Goal: Task Accomplishment & Management: Manage account settings

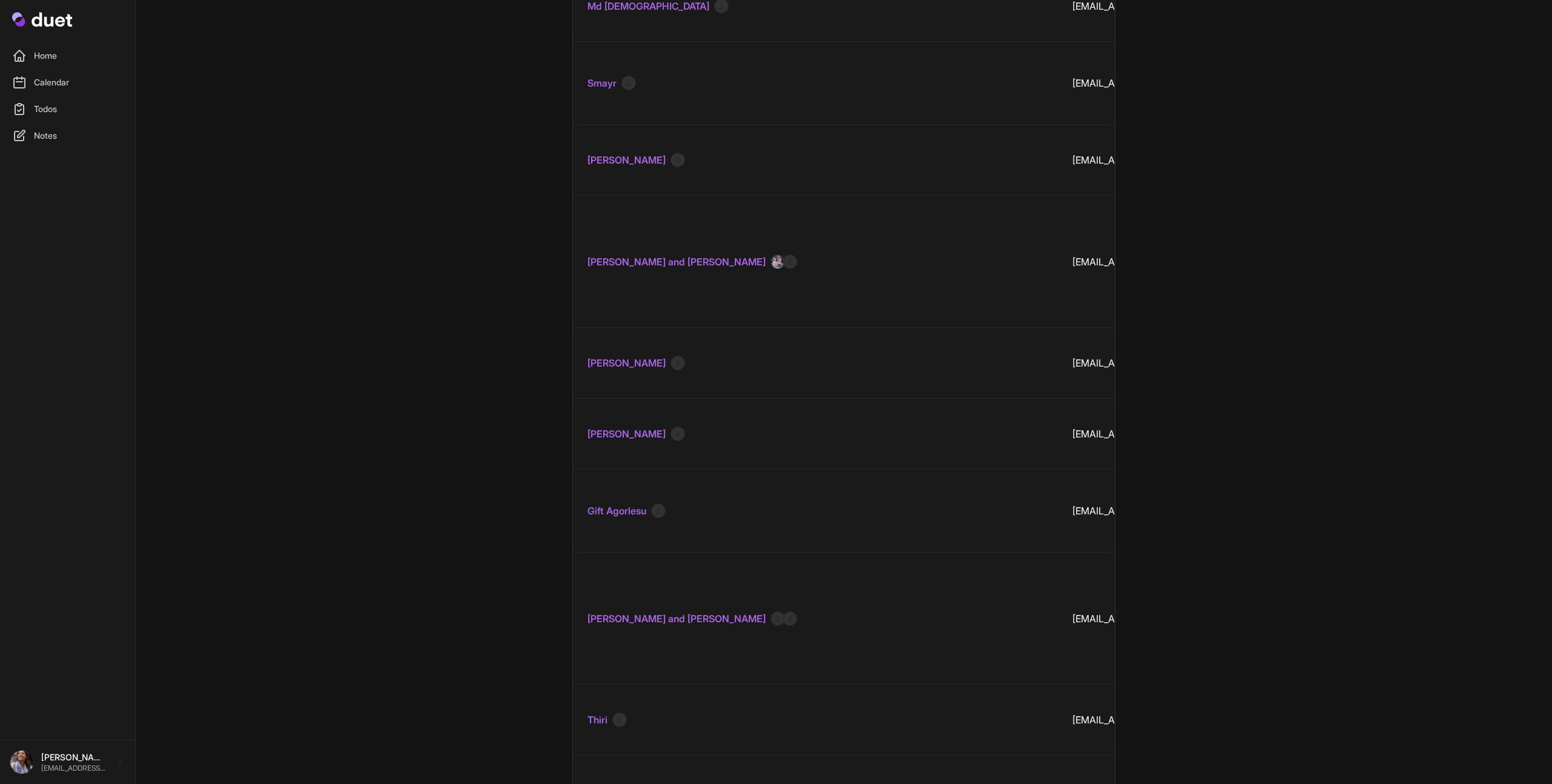
scroll to position [9881, 0]
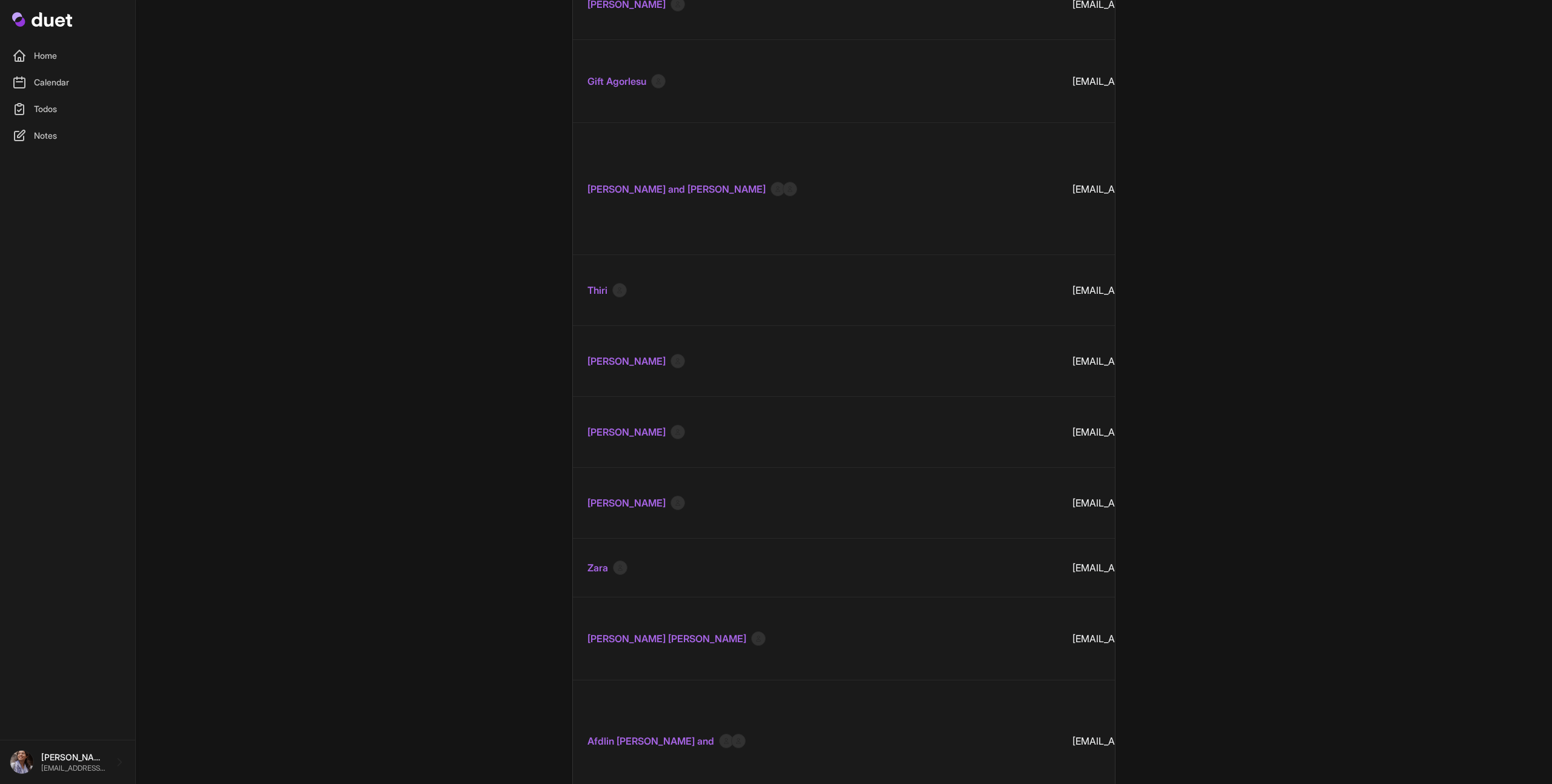
click at [61, 75] on link "Calendar" at bounding box center [68, 82] width 121 height 24
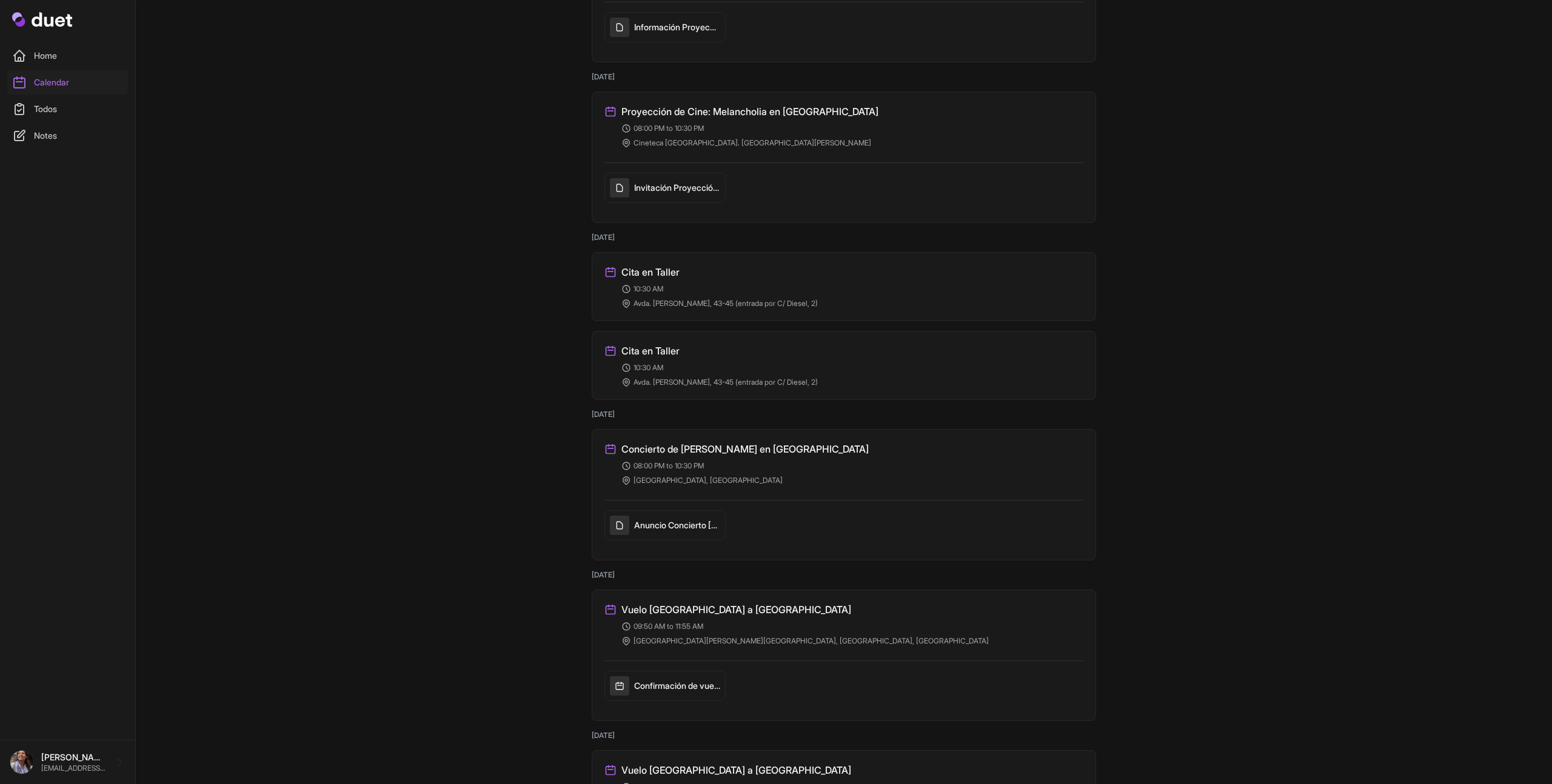
scroll to position [3210, 0]
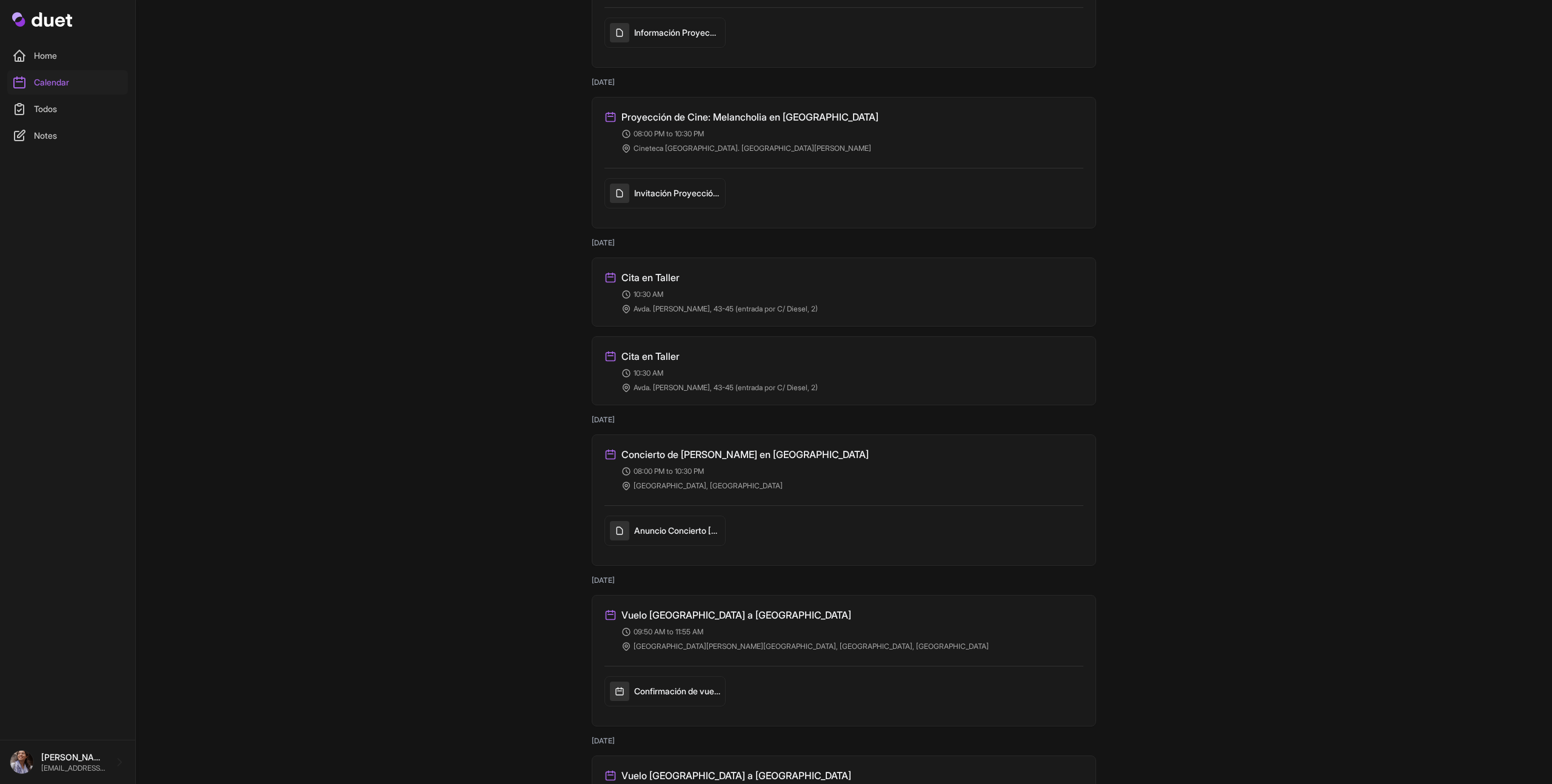
click at [779, 363] on link "Cita en Taller Created: 4 minutes ago 10:30 AM Avda. Carlos Sainz, 43-45 (entra…" at bounding box center [843, 371] width 479 height 43
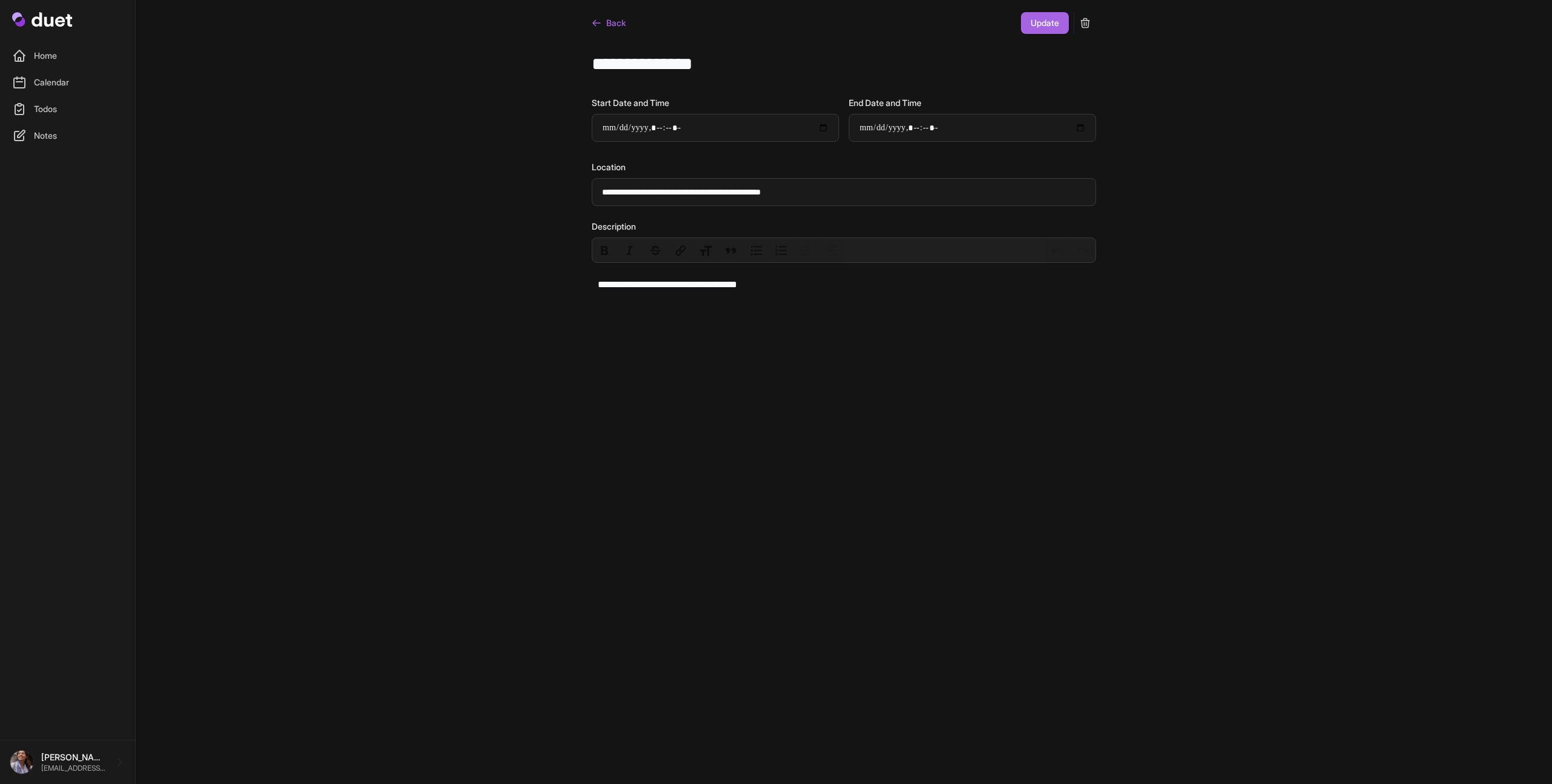
click at [1079, 21] on icon "submit" at bounding box center [1085, 23] width 12 height 12
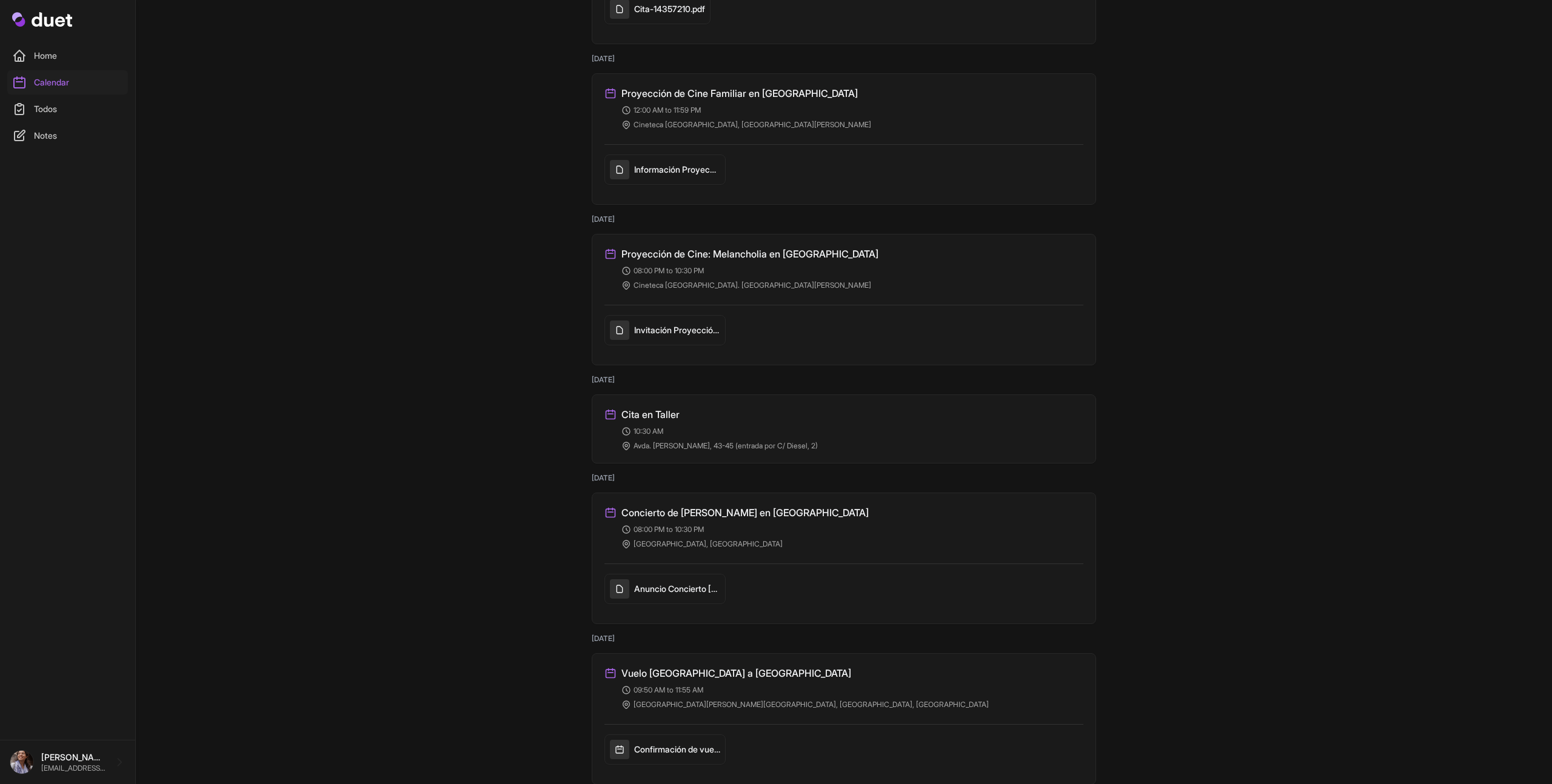
scroll to position [3072, 0]
click at [674, 413] on h3 "Cita en Taller" at bounding box center [650, 415] width 58 height 15
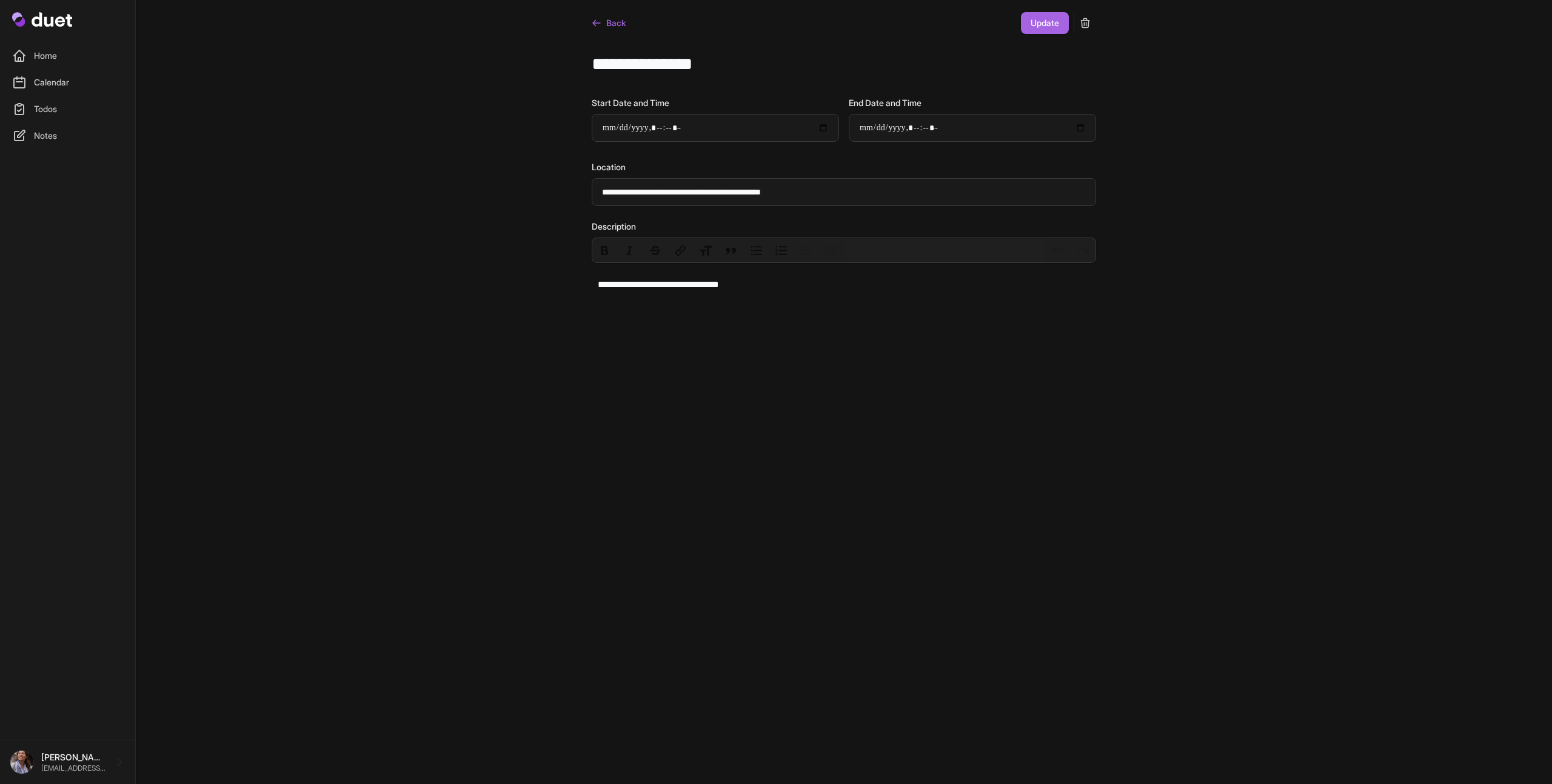
click at [621, 23] on link "Back" at bounding box center [609, 23] width 34 height 22
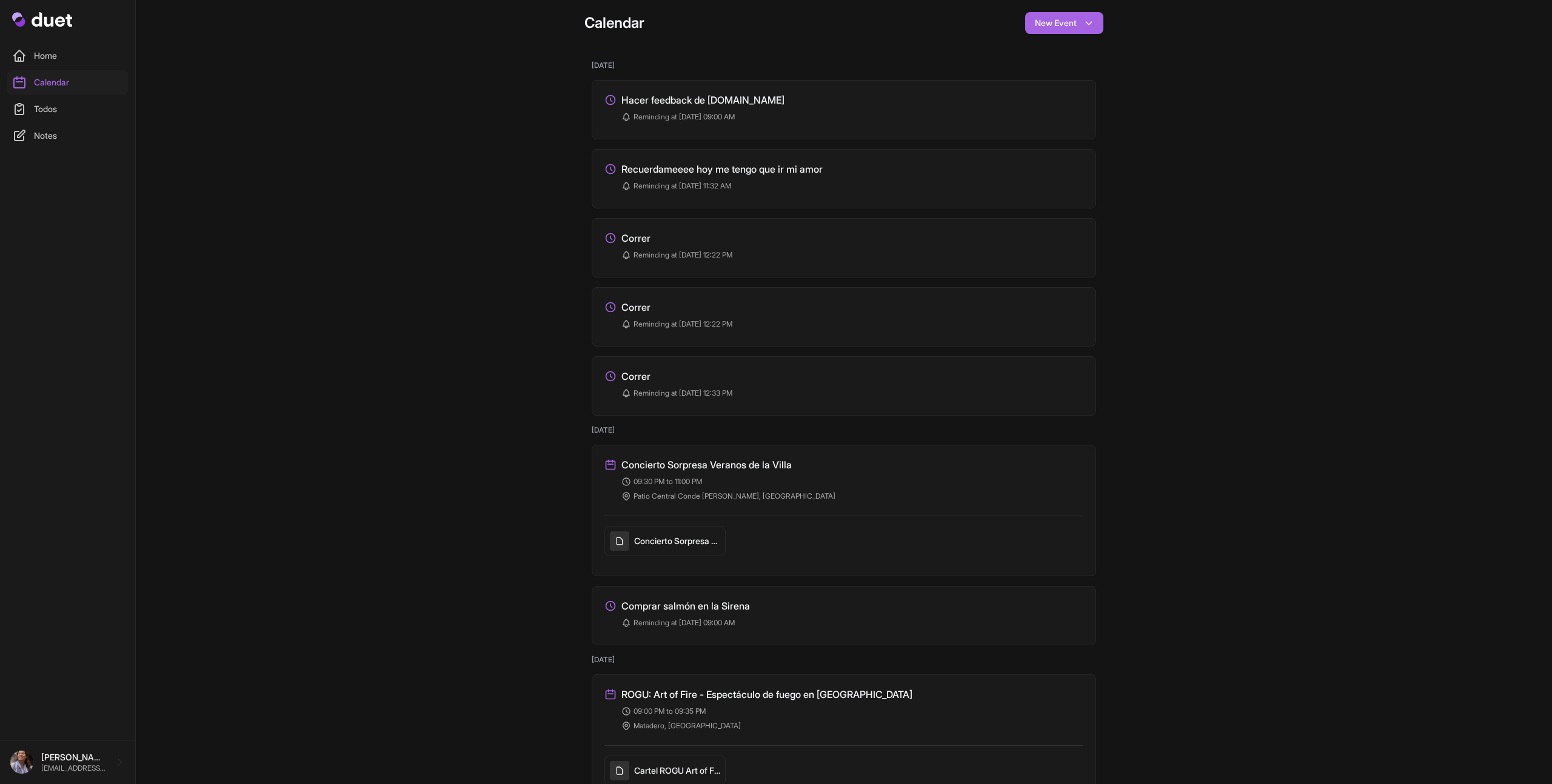
click at [642, 238] on h3 "Correr" at bounding box center [636, 238] width 29 height 15
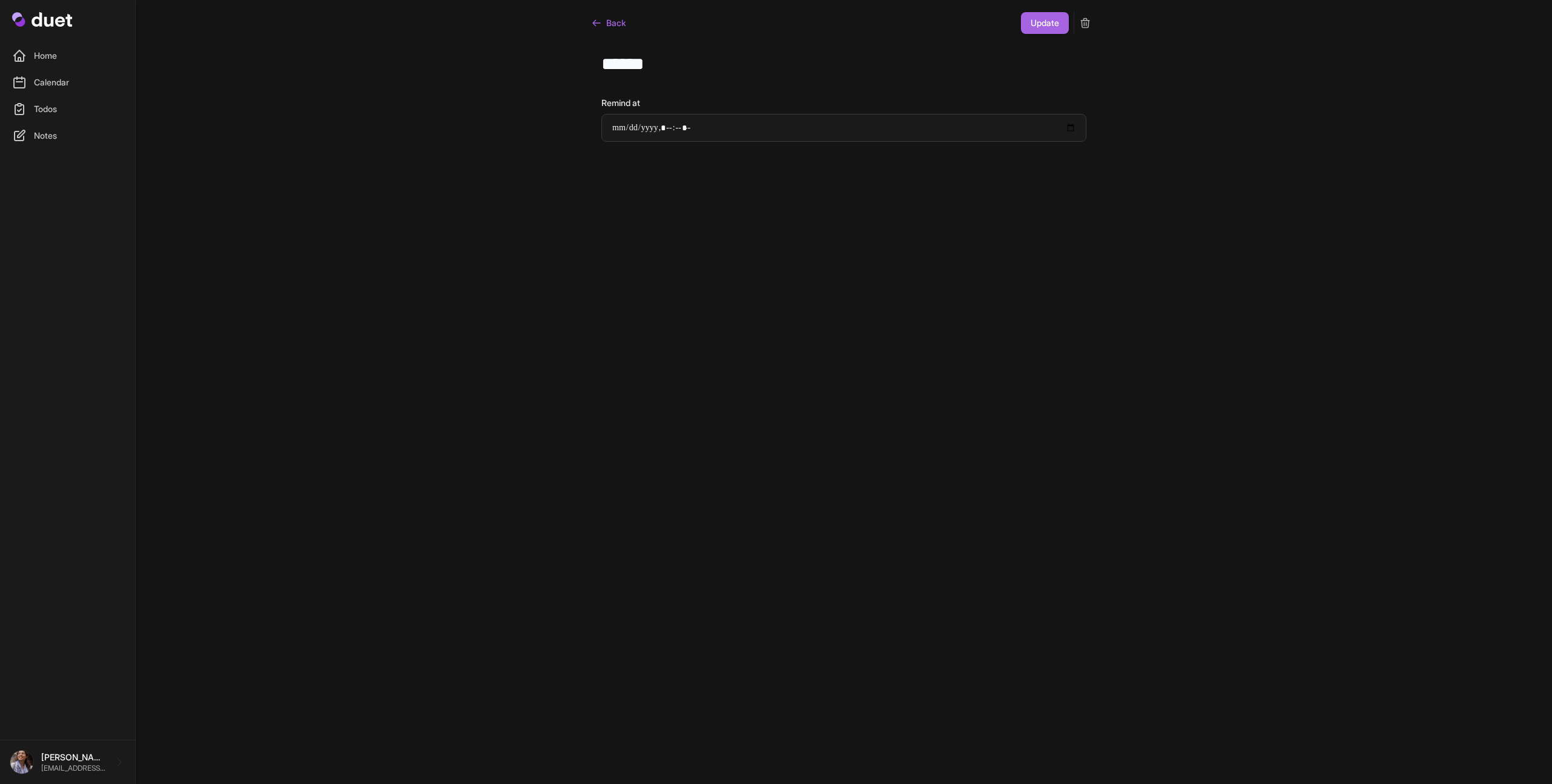
click at [1090, 22] on icon "submit" at bounding box center [1085, 23] width 12 height 12
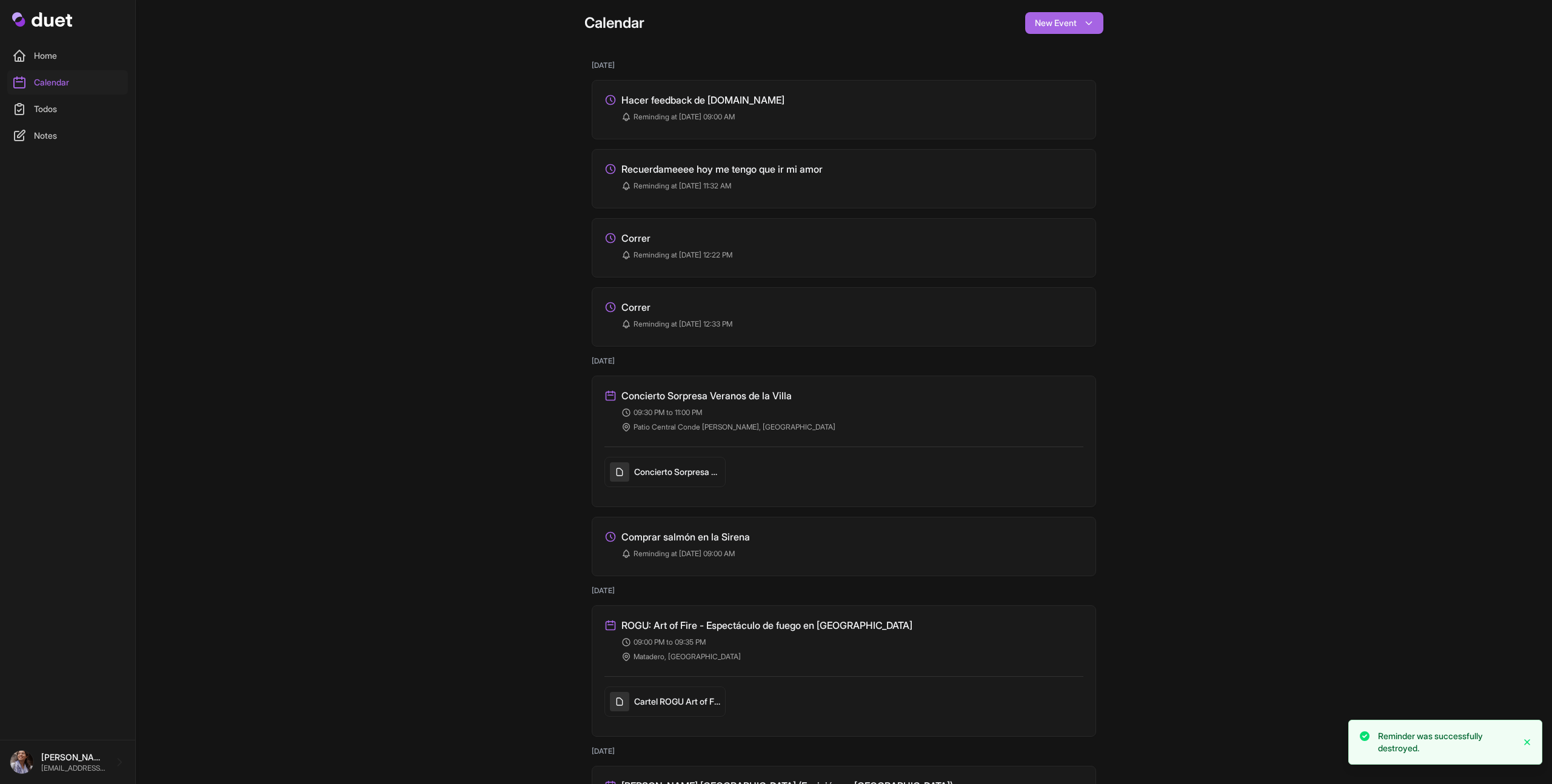
click at [642, 235] on h3 "Correr" at bounding box center [636, 238] width 29 height 15
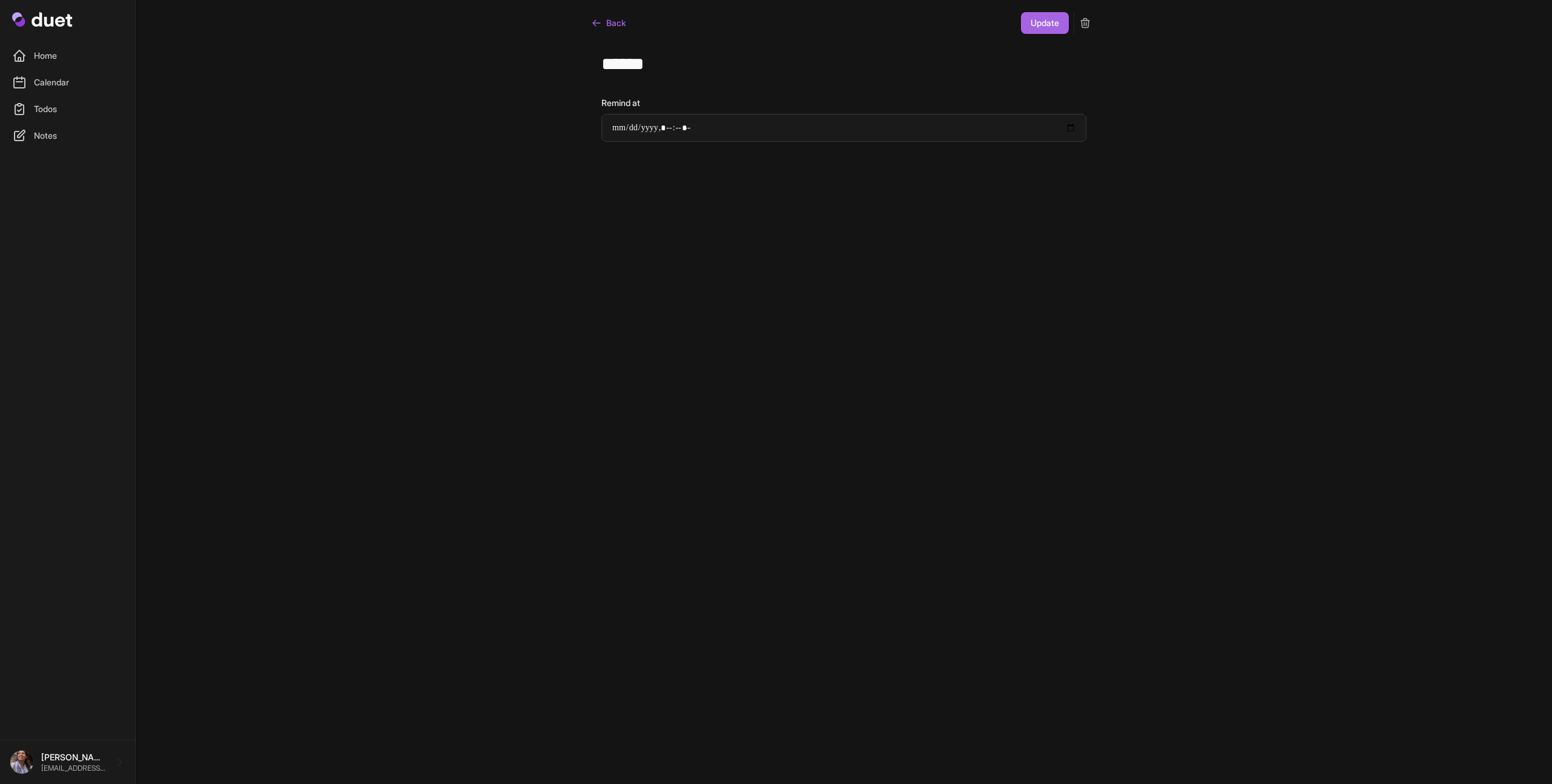
click at [1083, 19] on icon "submit" at bounding box center [1085, 24] width 8 height 9
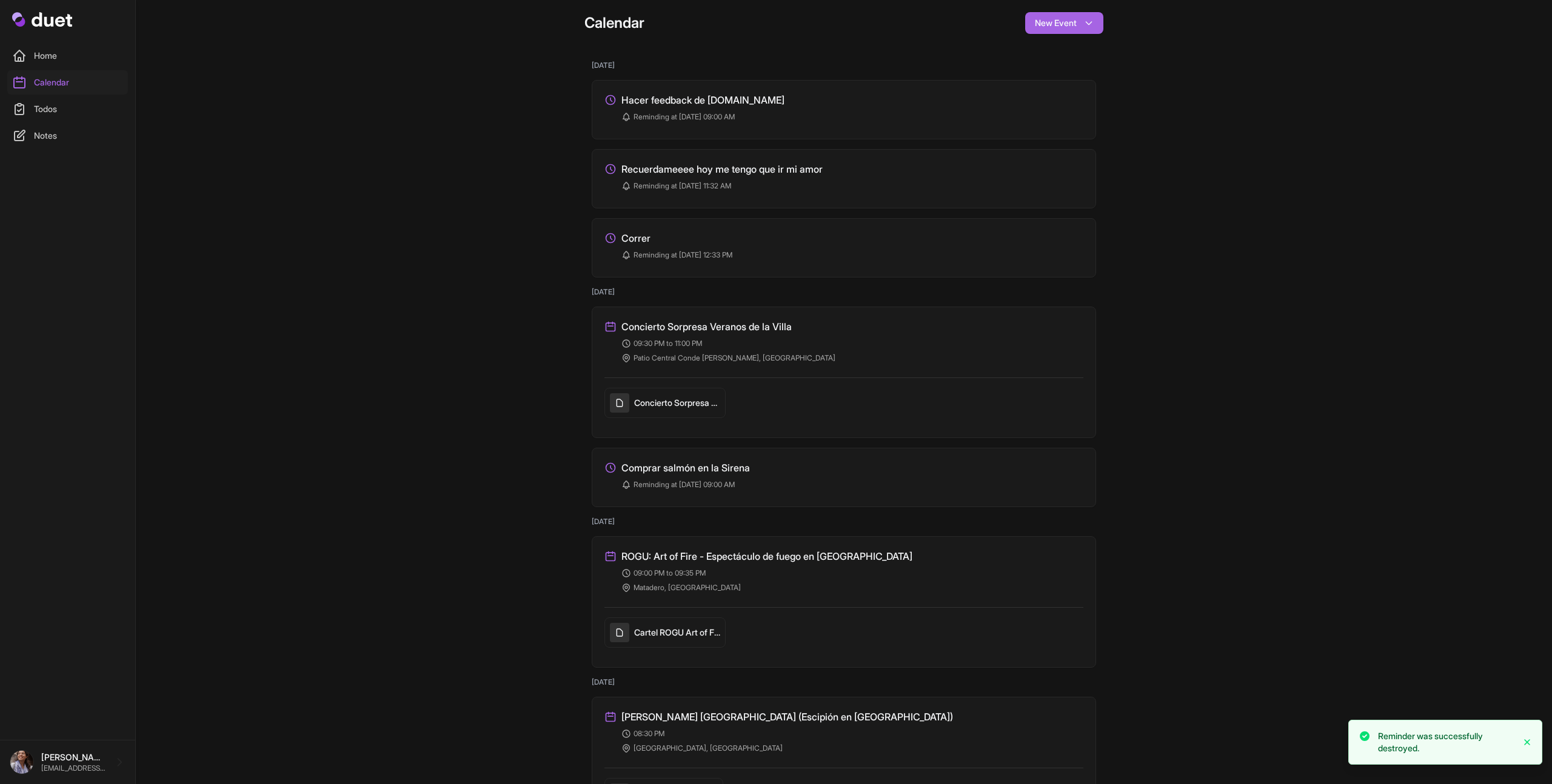
click at [640, 235] on h3 "Correr" at bounding box center [636, 238] width 29 height 15
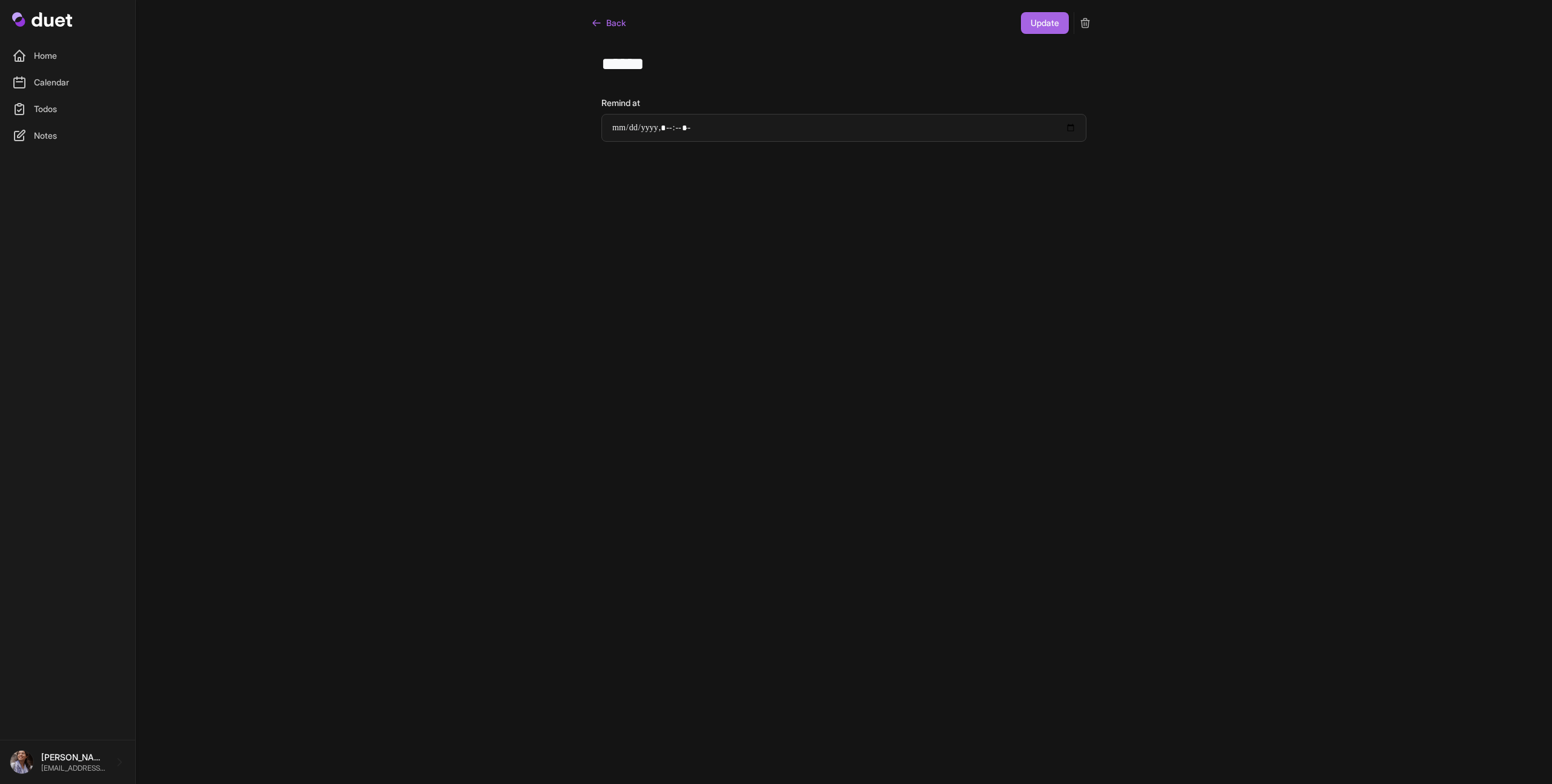
click at [1089, 26] on icon "submit" at bounding box center [1085, 23] width 12 height 12
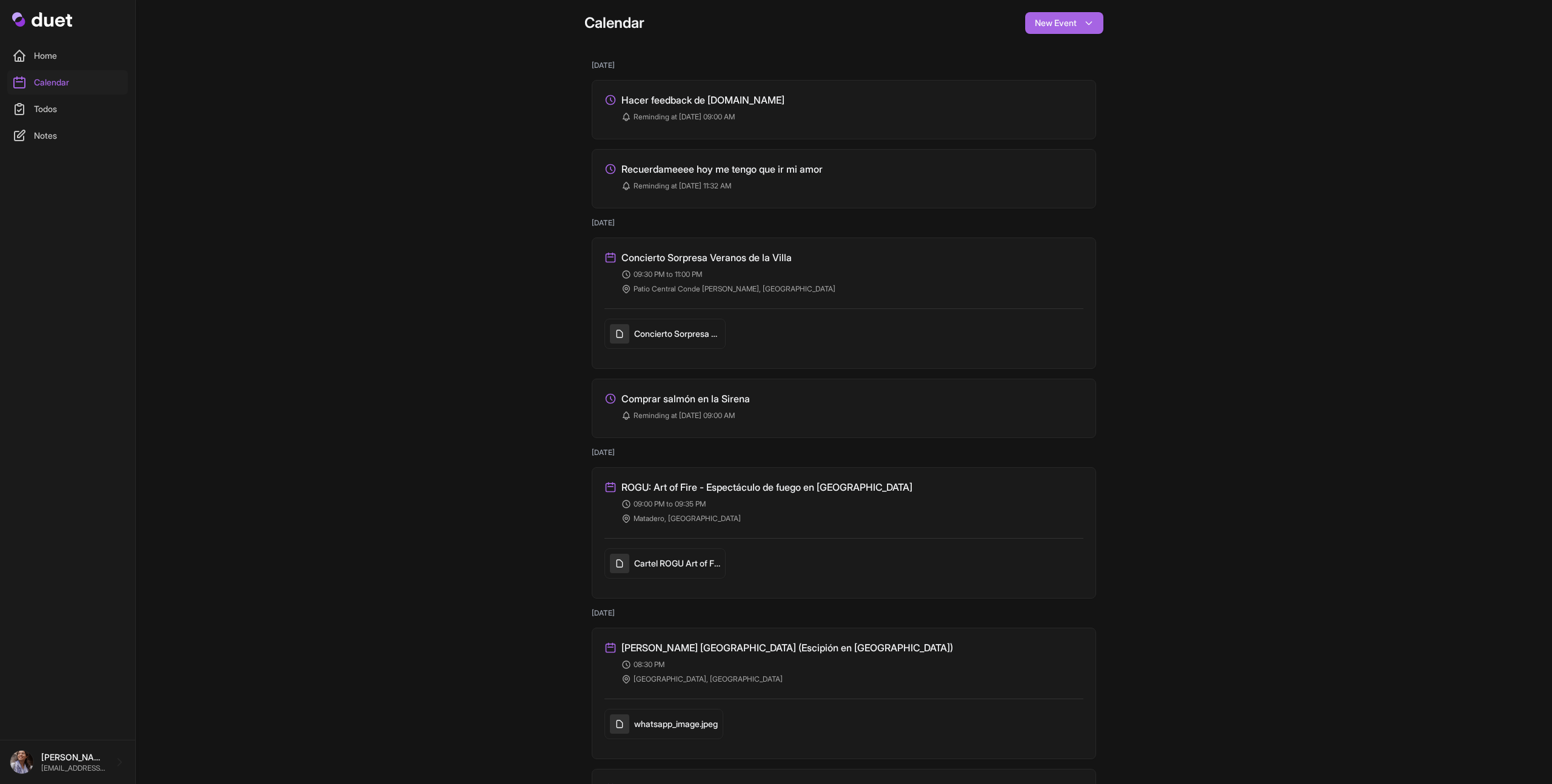
click at [728, 168] on h3 "Recuerdameeee hoy me tengo que ir mi amor" at bounding box center [722, 169] width 202 height 15
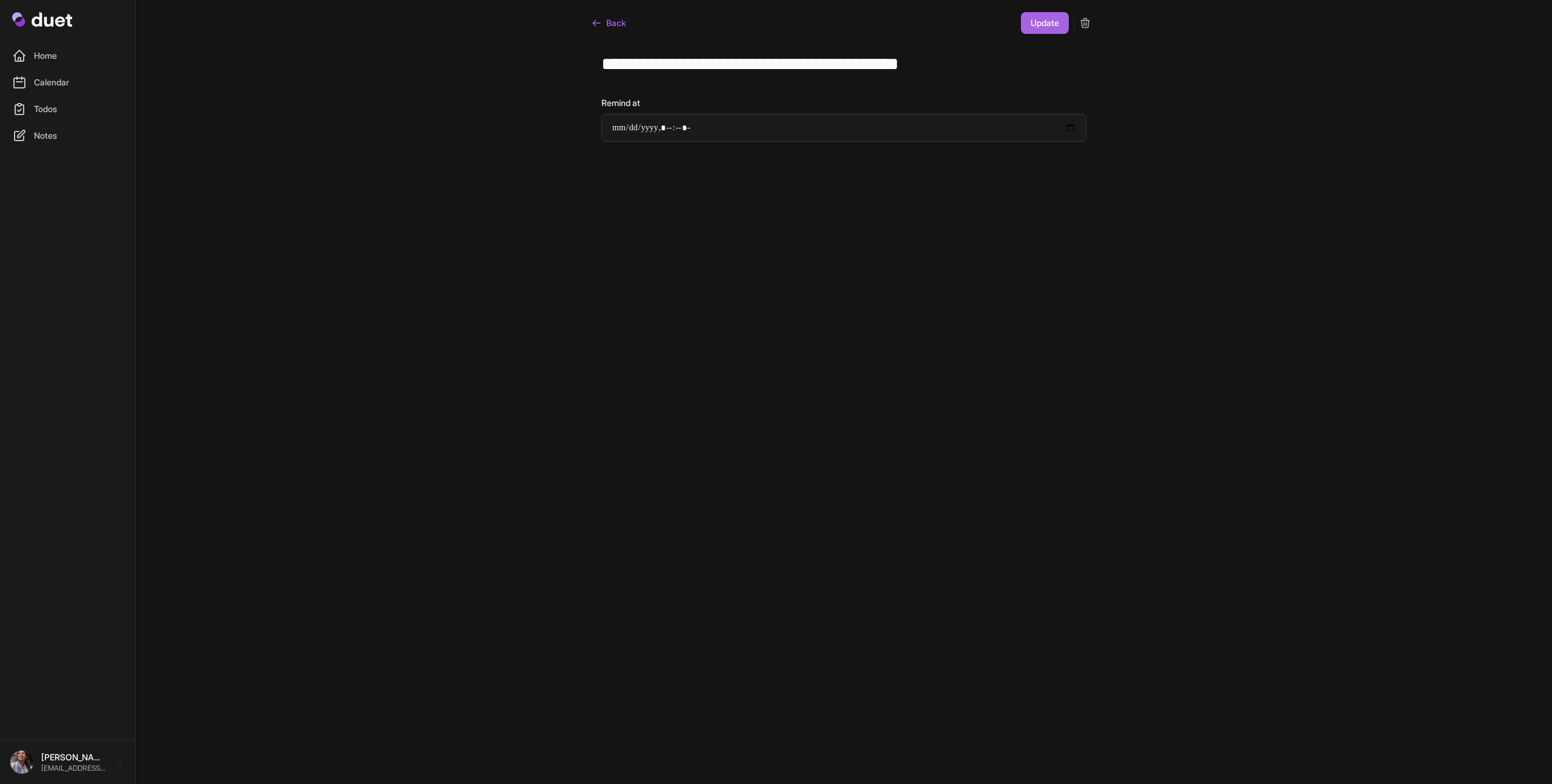
click at [1082, 19] on icon "submit" at bounding box center [1085, 23] width 12 height 12
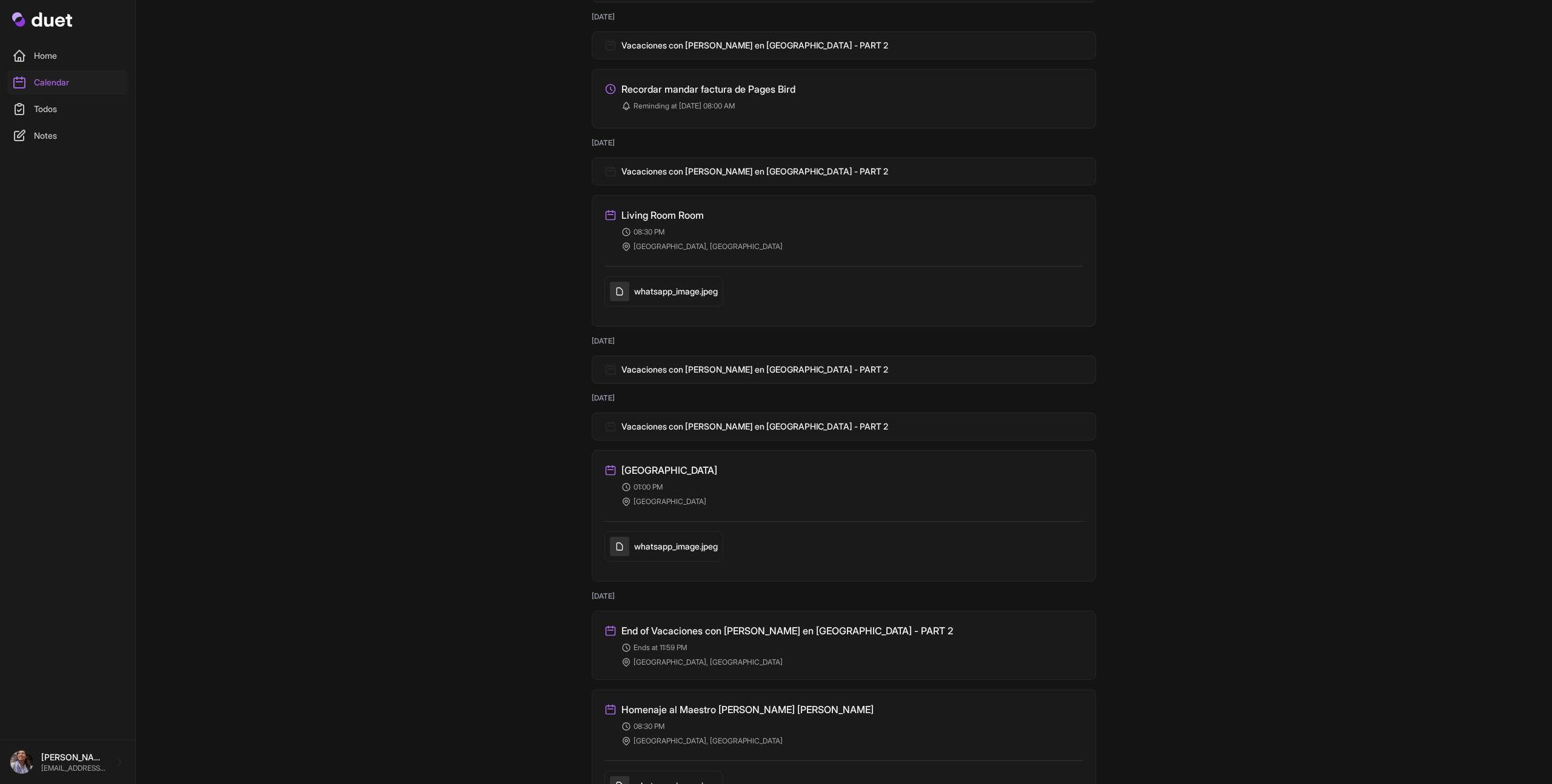
scroll to position [1932, 0]
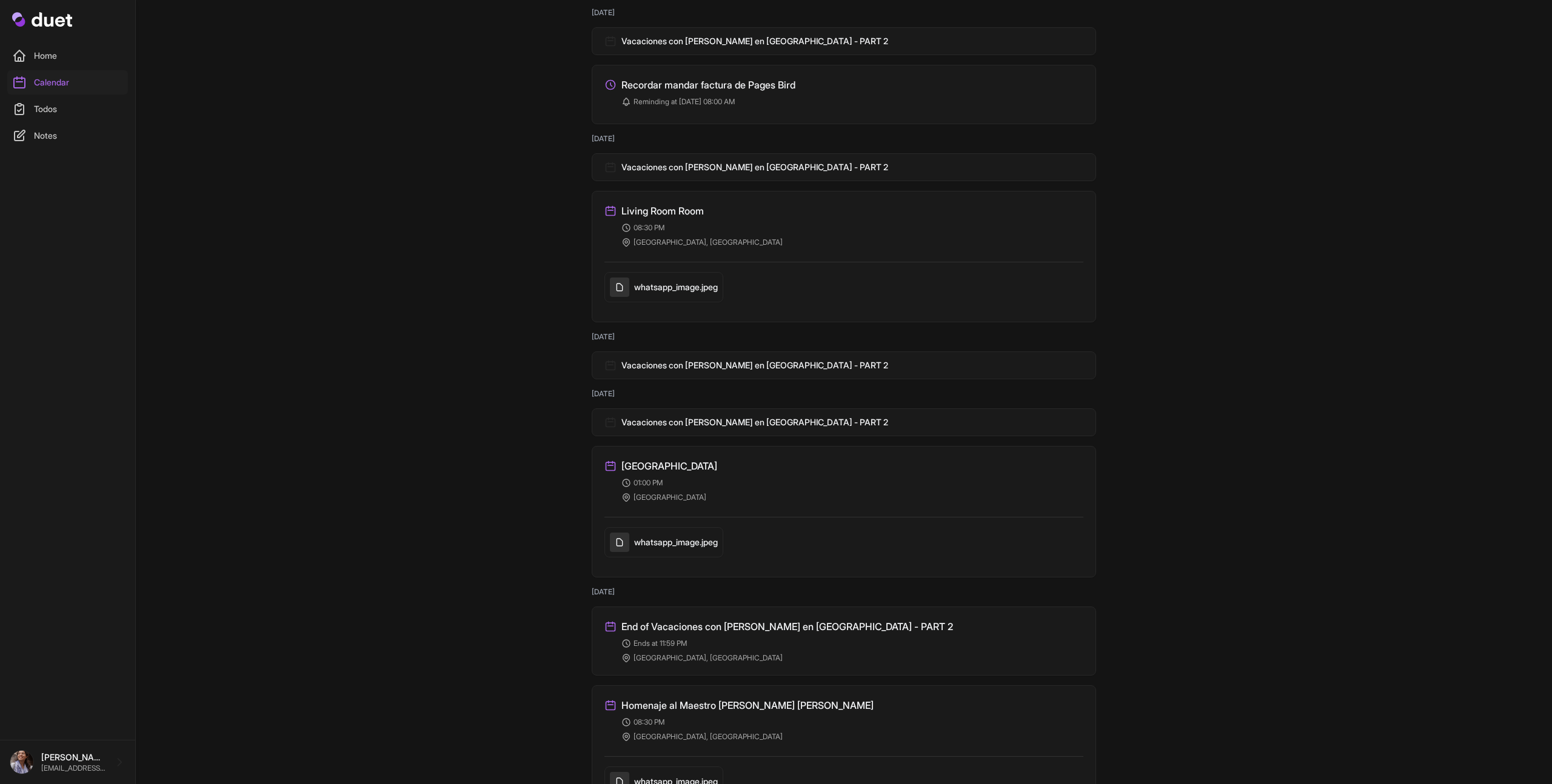
click at [683, 283] on h5 "whatsapp_image.jpeg" at bounding box center [676, 287] width 84 height 12
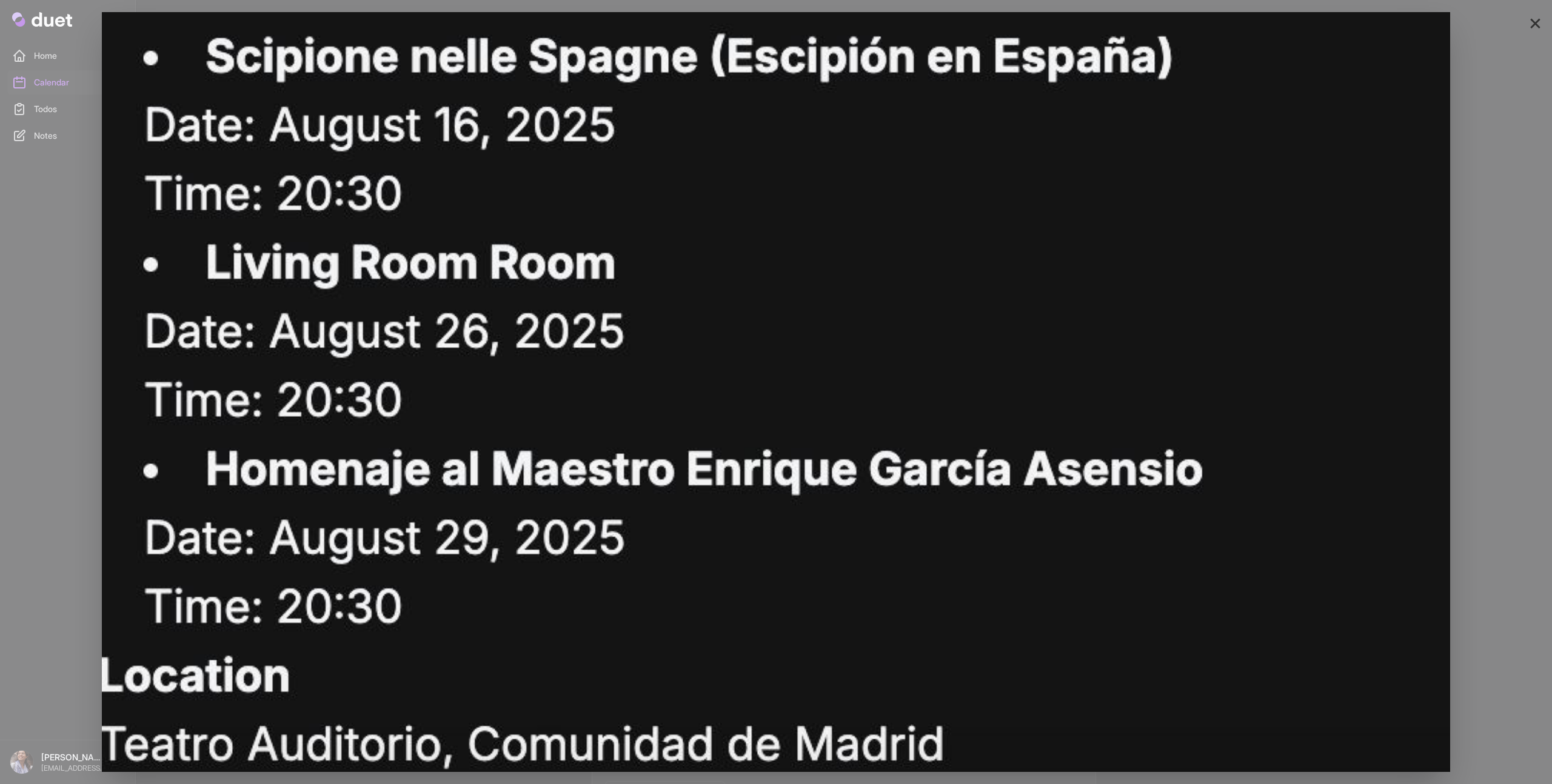
scroll to position [0, 0]
drag, startPoint x: 80, startPoint y: 237, endPoint x: 1182, endPoint y: 1, distance: 1127.0
click at [102, 230] on div "×" at bounding box center [776, 392] width 1552 height 784
click at [1537, 23] on button "×" at bounding box center [1535, 21] width 14 height 24
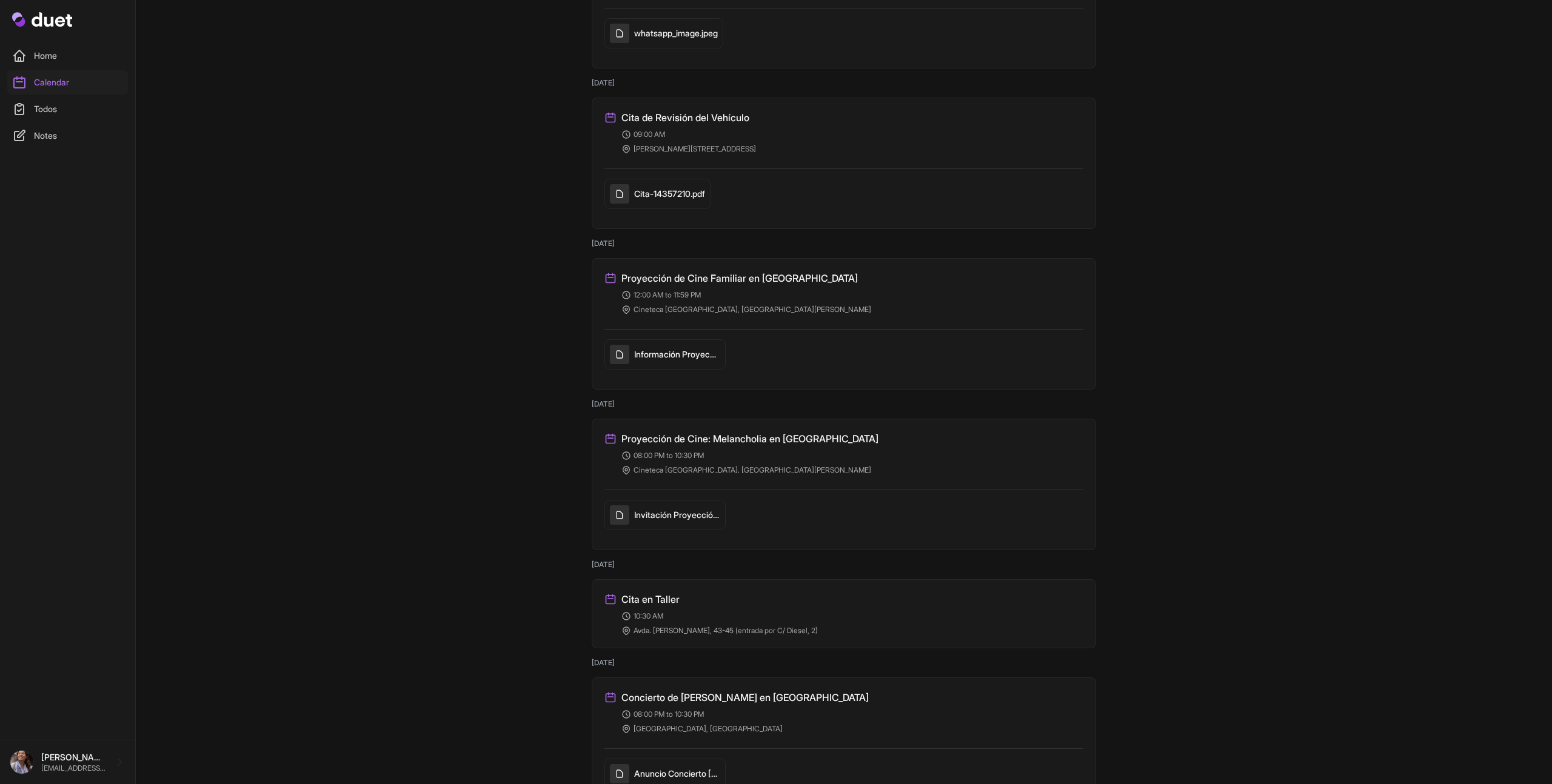
scroll to position [2679, 0]
click at [715, 118] on h3 "Cita de Revisión del Vehículo" at bounding box center [685, 119] width 128 height 15
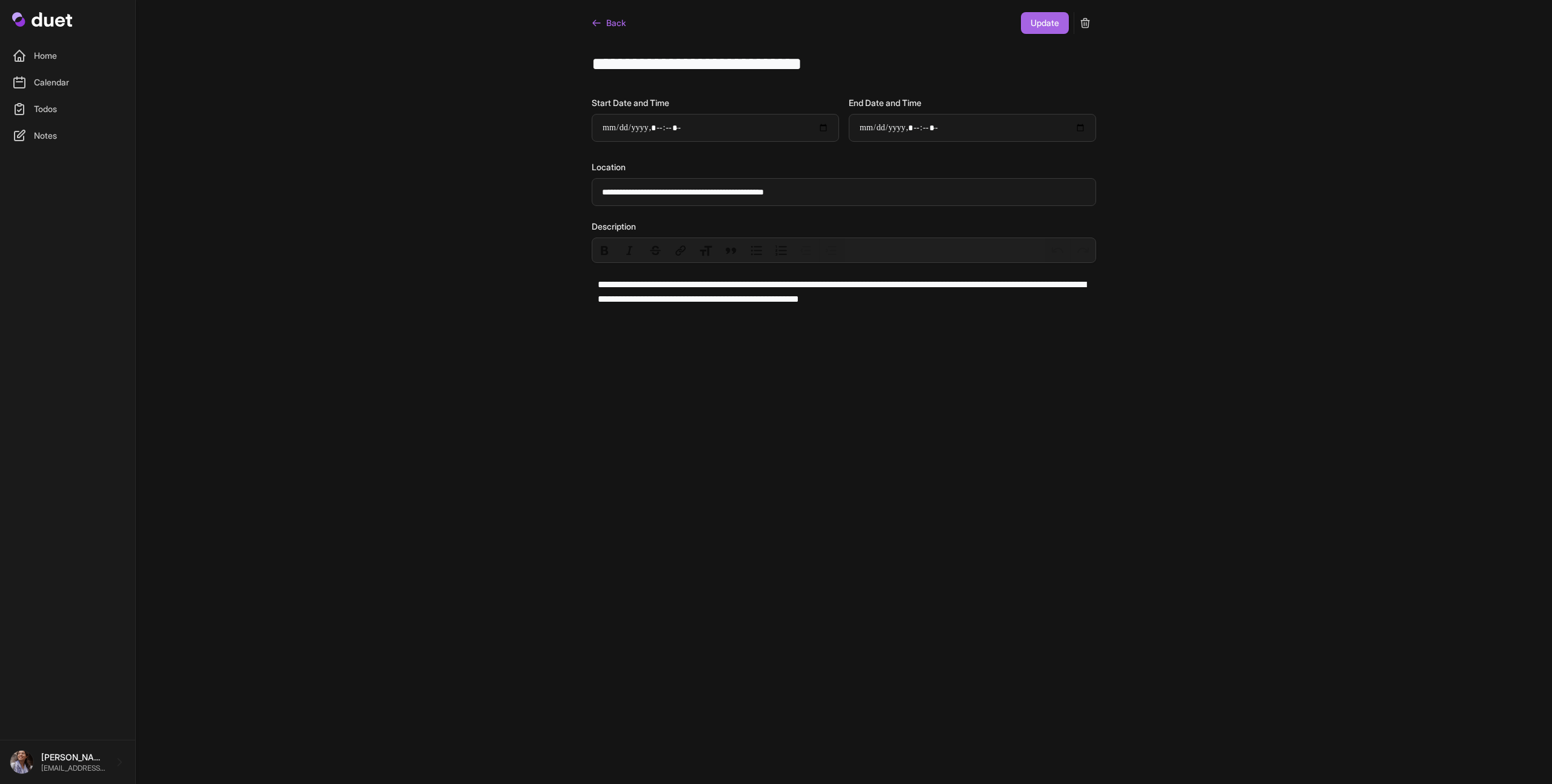
click at [1082, 22] on icon "submit" at bounding box center [1085, 23] width 12 height 12
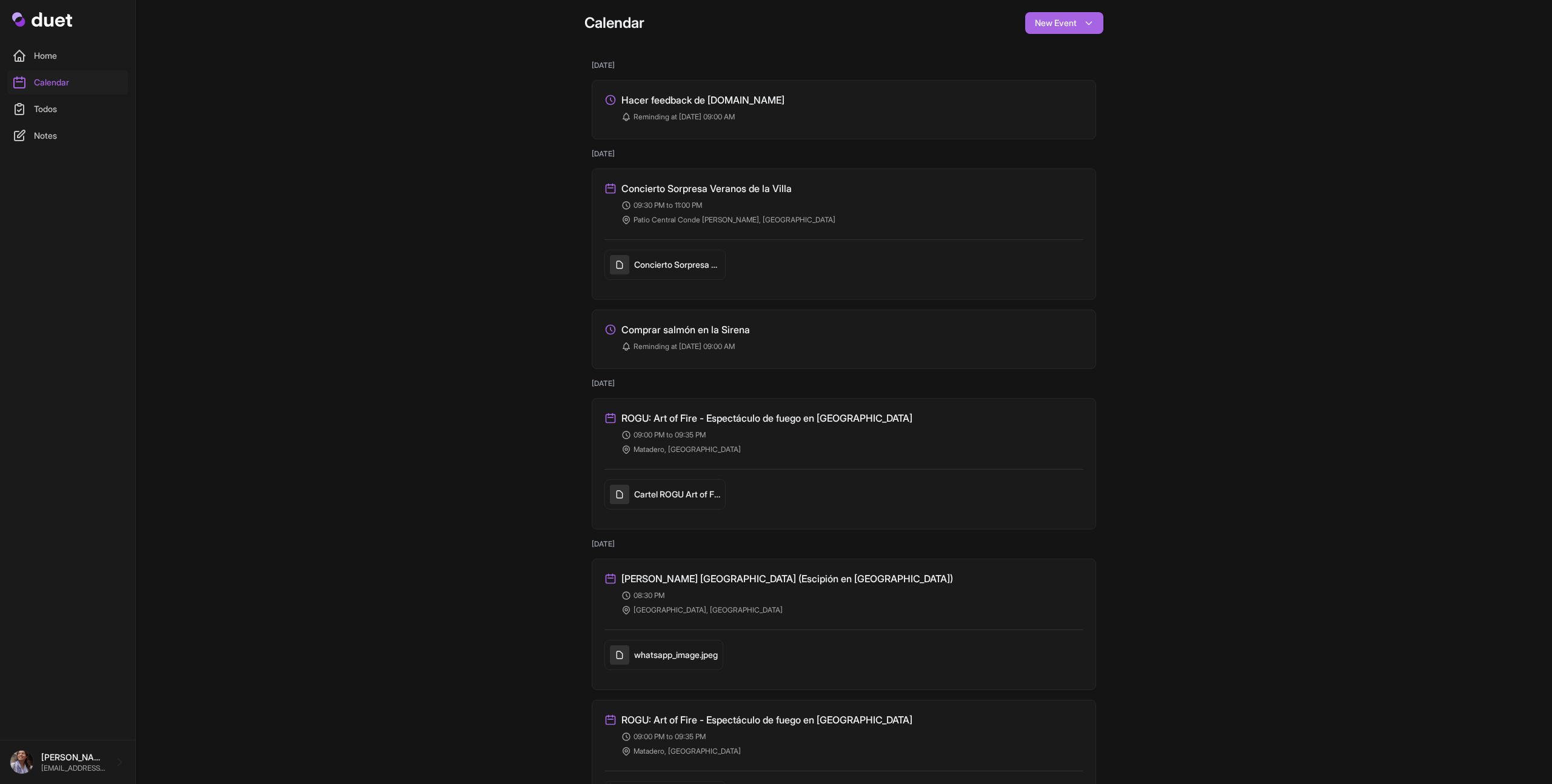
click at [55, 72] on link "Calendar" at bounding box center [68, 82] width 121 height 24
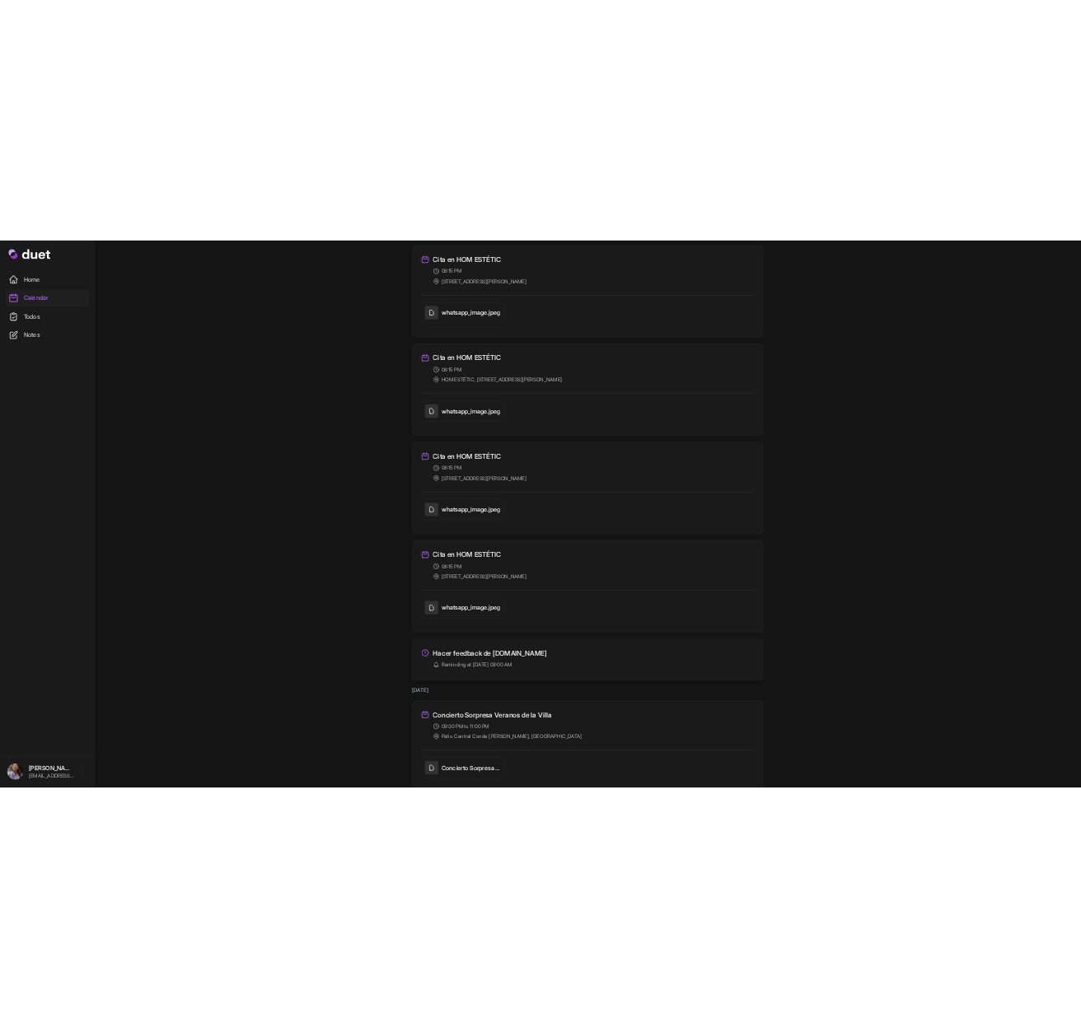
scroll to position [297, 0]
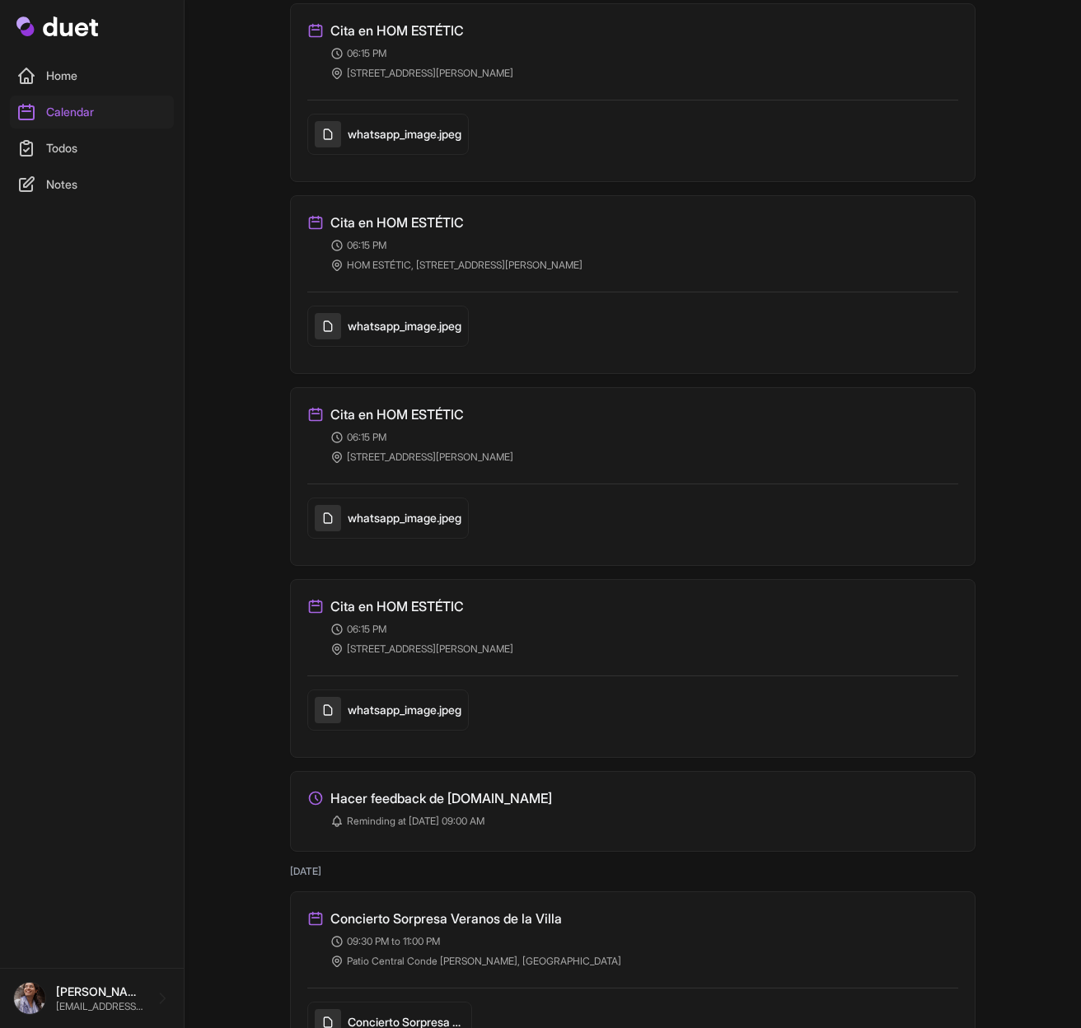
click at [53, 105] on link "Calendar" at bounding box center [92, 112] width 164 height 33
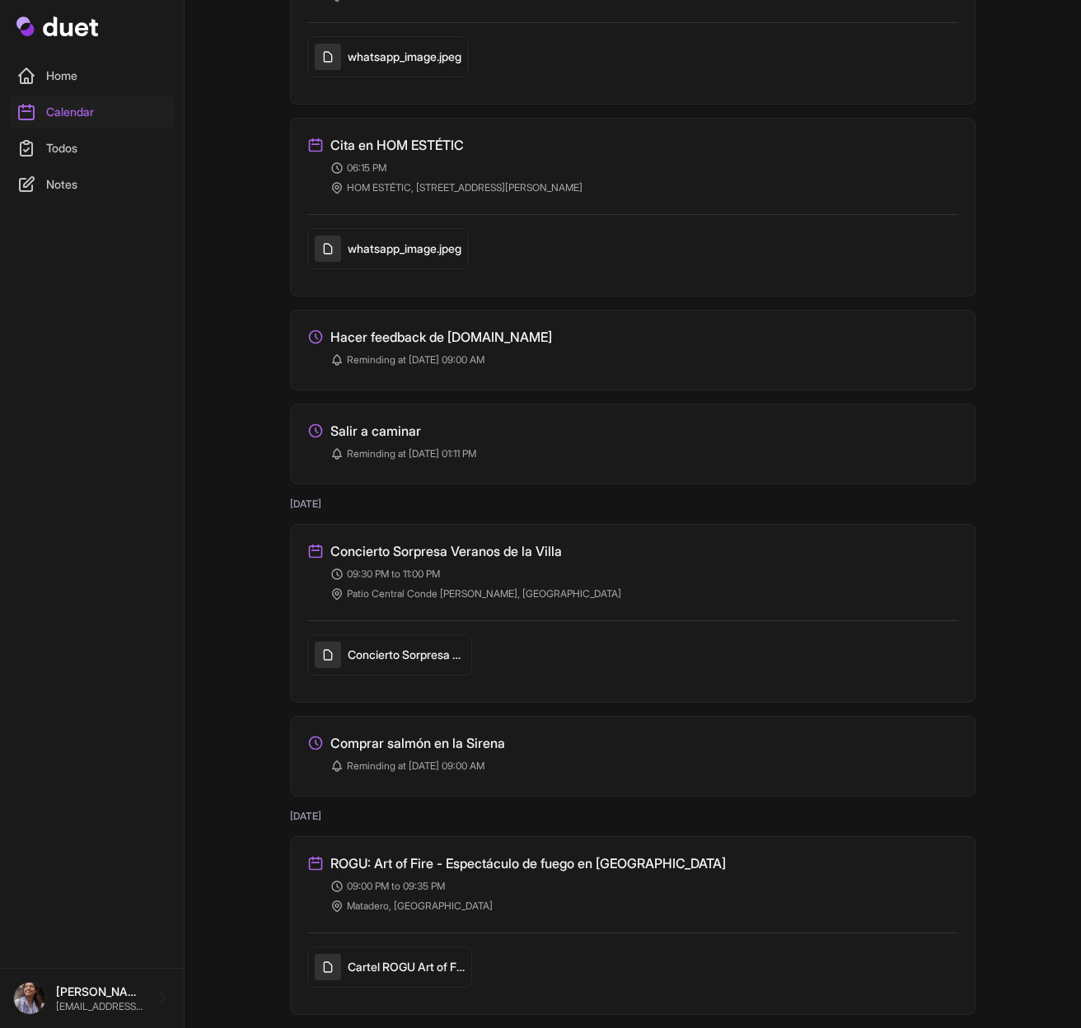
scroll to position [2868, 0]
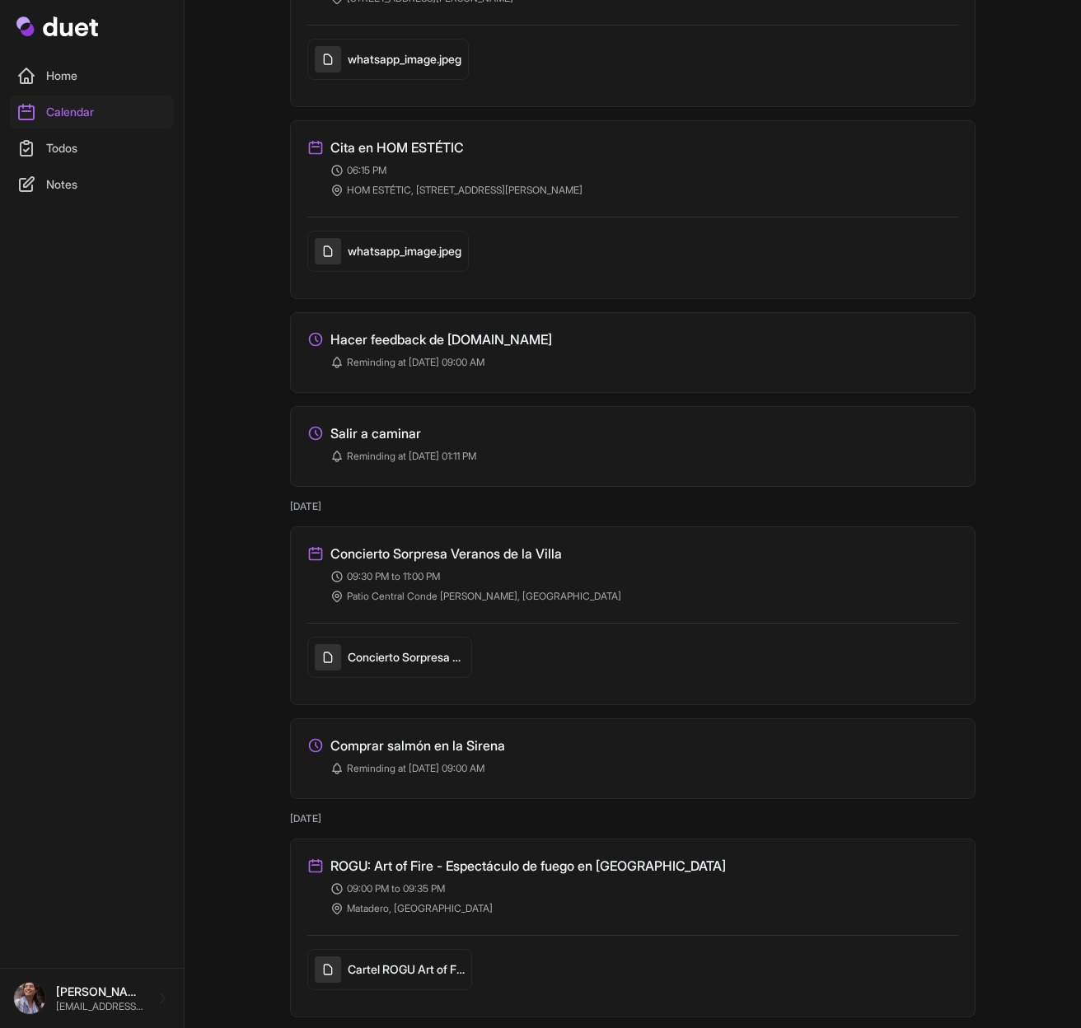
click at [412, 145] on h3 "Cita en HOM ESTÉTIC" at bounding box center [396, 148] width 133 height 20
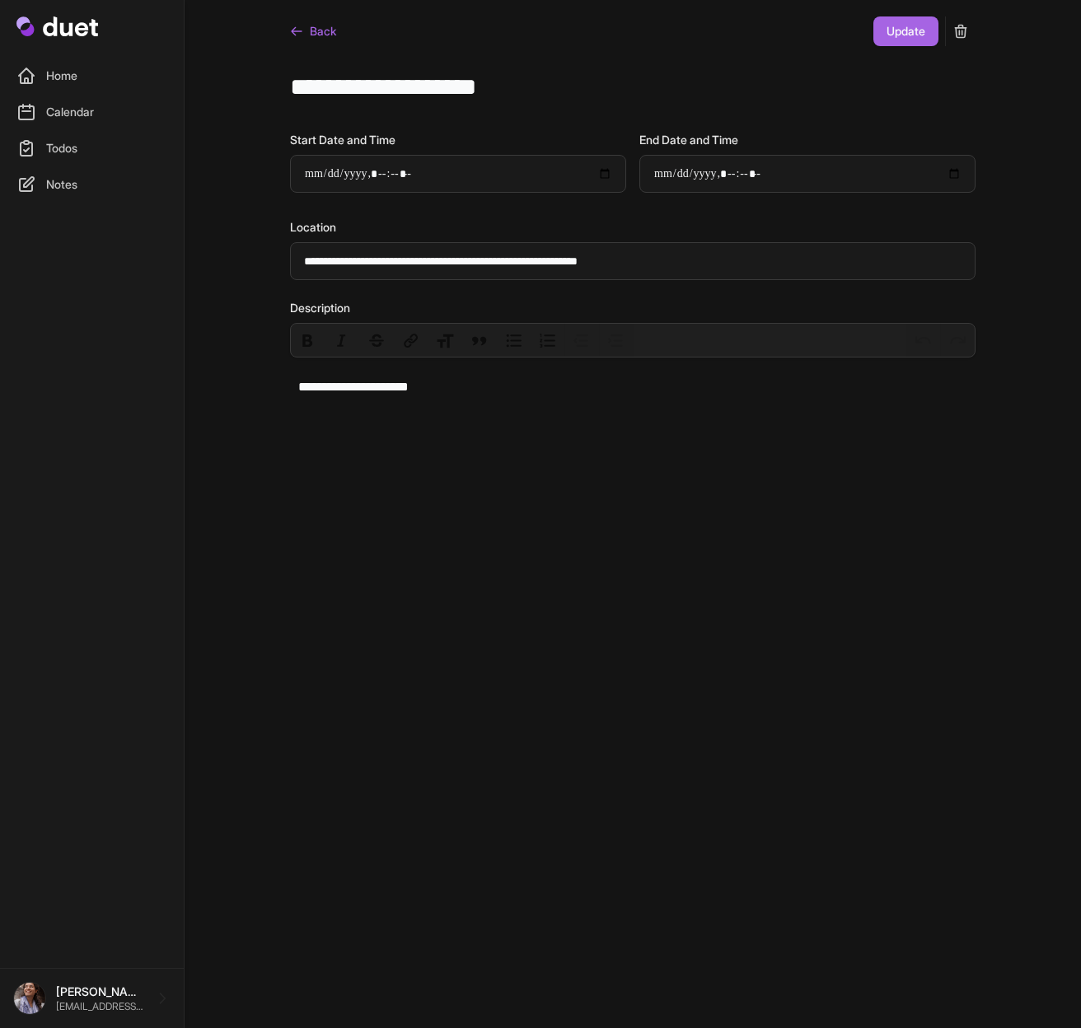
click at [966, 31] on icon "submit" at bounding box center [960, 31] width 16 height 16
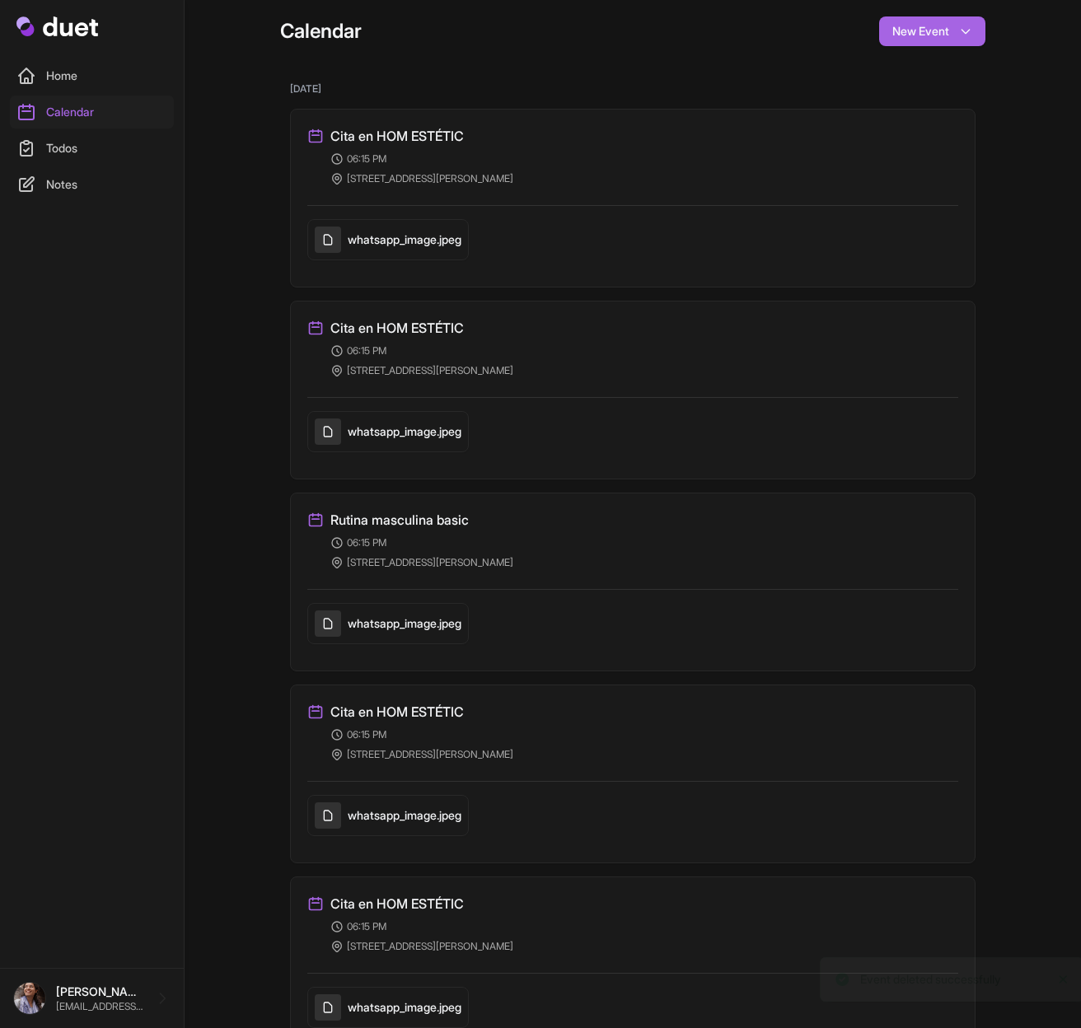
click at [418, 138] on h3 "Cita en HOM ESTÉTIC" at bounding box center [396, 136] width 133 height 20
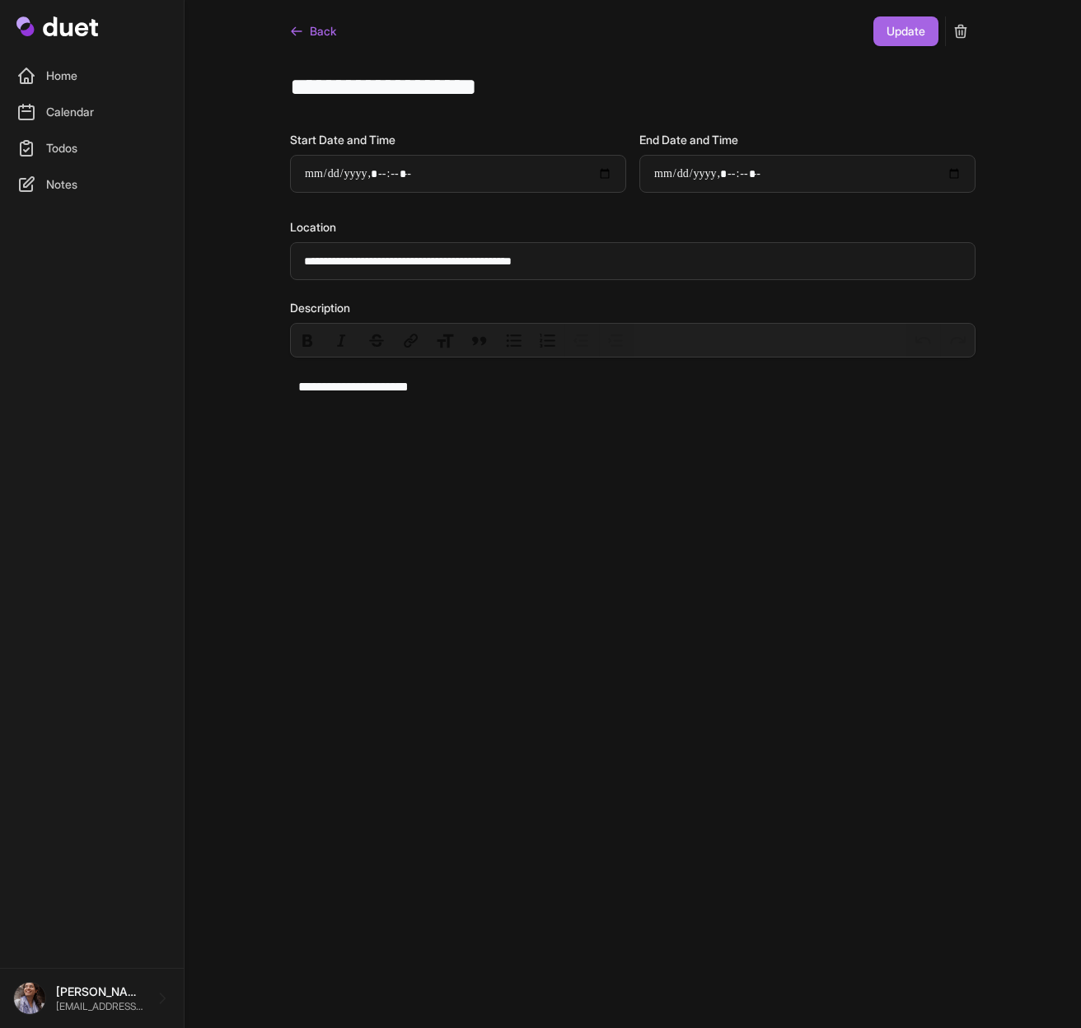
click at [966, 29] on icon "submit" at bounding box center [960, 31] width 16 height 16
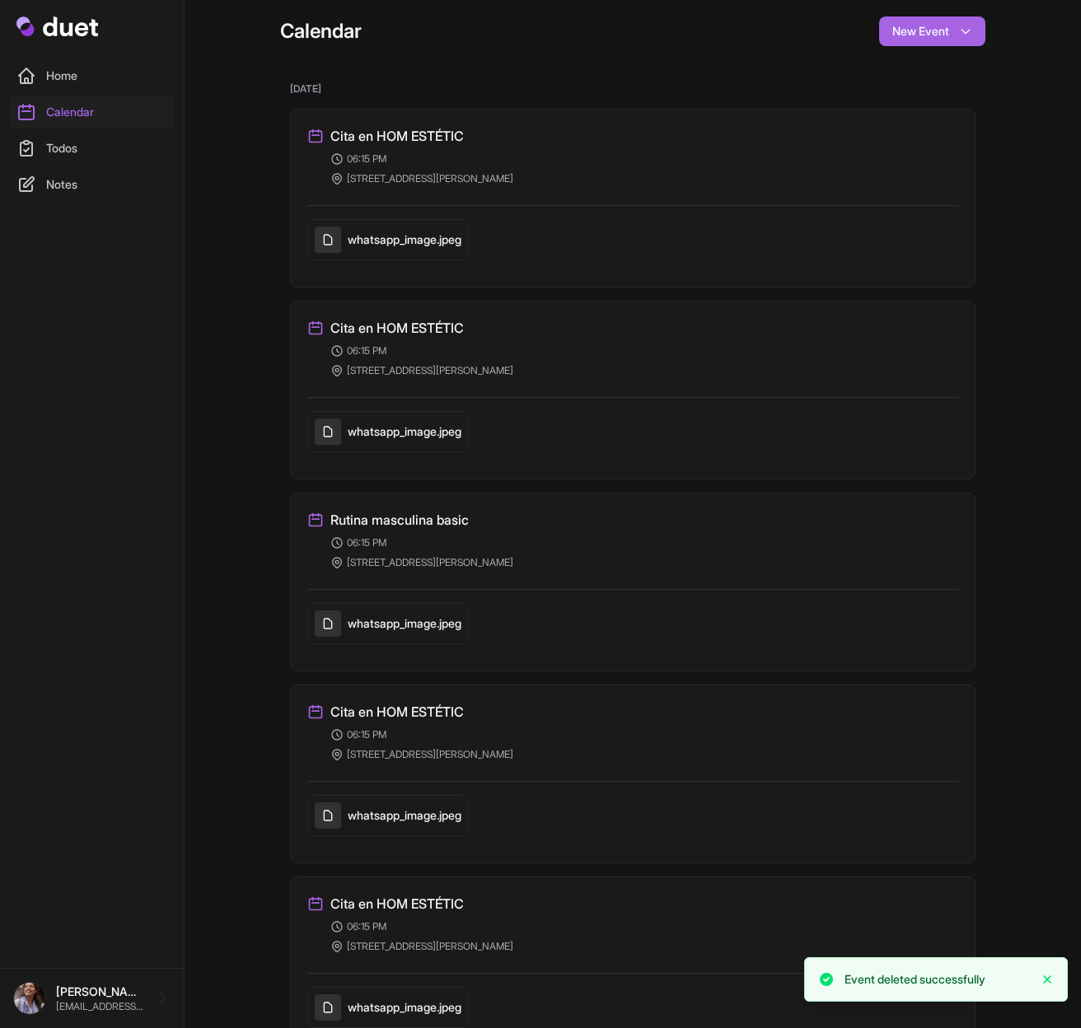
click at [389, 138] on h3 "Cita en HOM ESTÉTIC" at bounding box center [396, 136] width 133 height 20
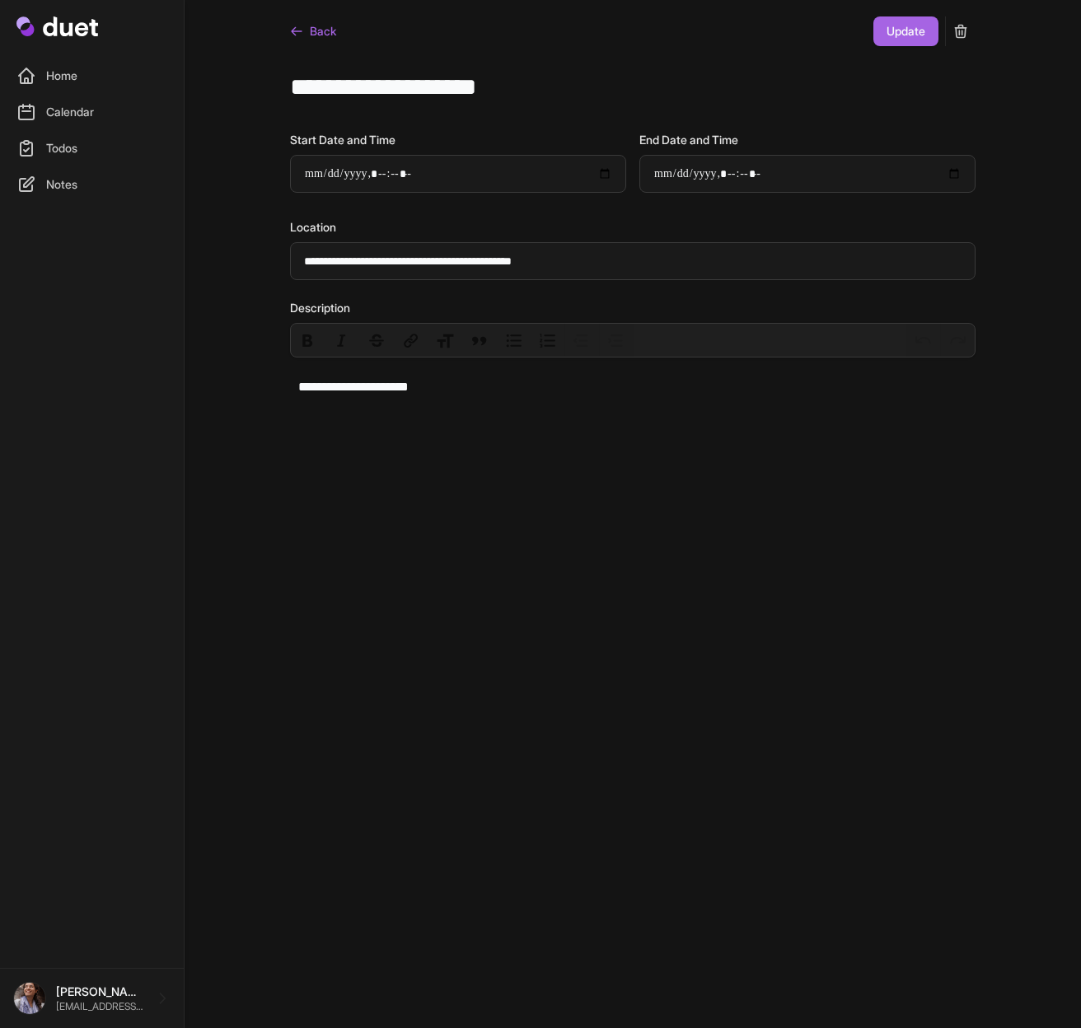
click at [950, 31] on button "submit" at bounding box center [961, 31] width 30 height 30
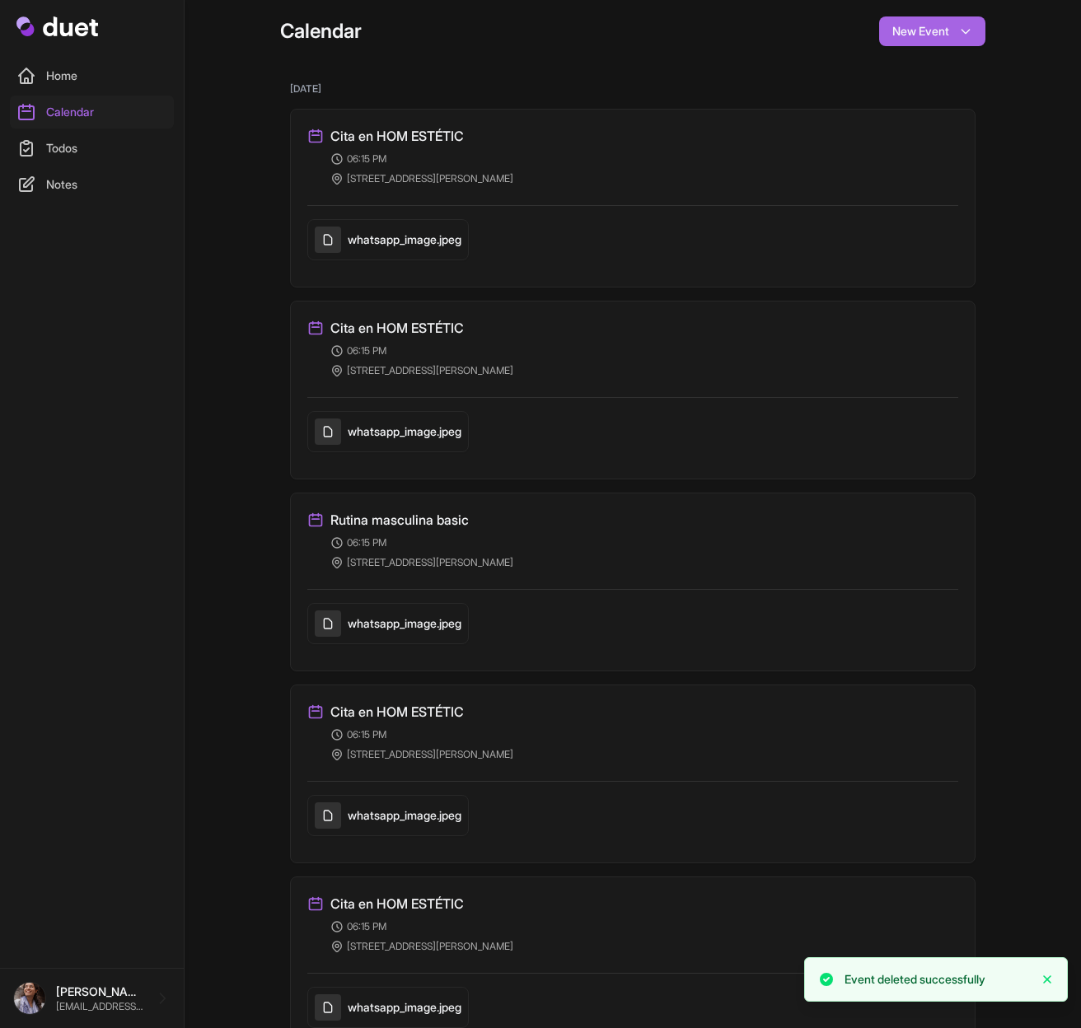
click at [426, 139] on h3 "Cita en HOM ESTÉTIC" at bounding box center [396, 136] width 133 height 20
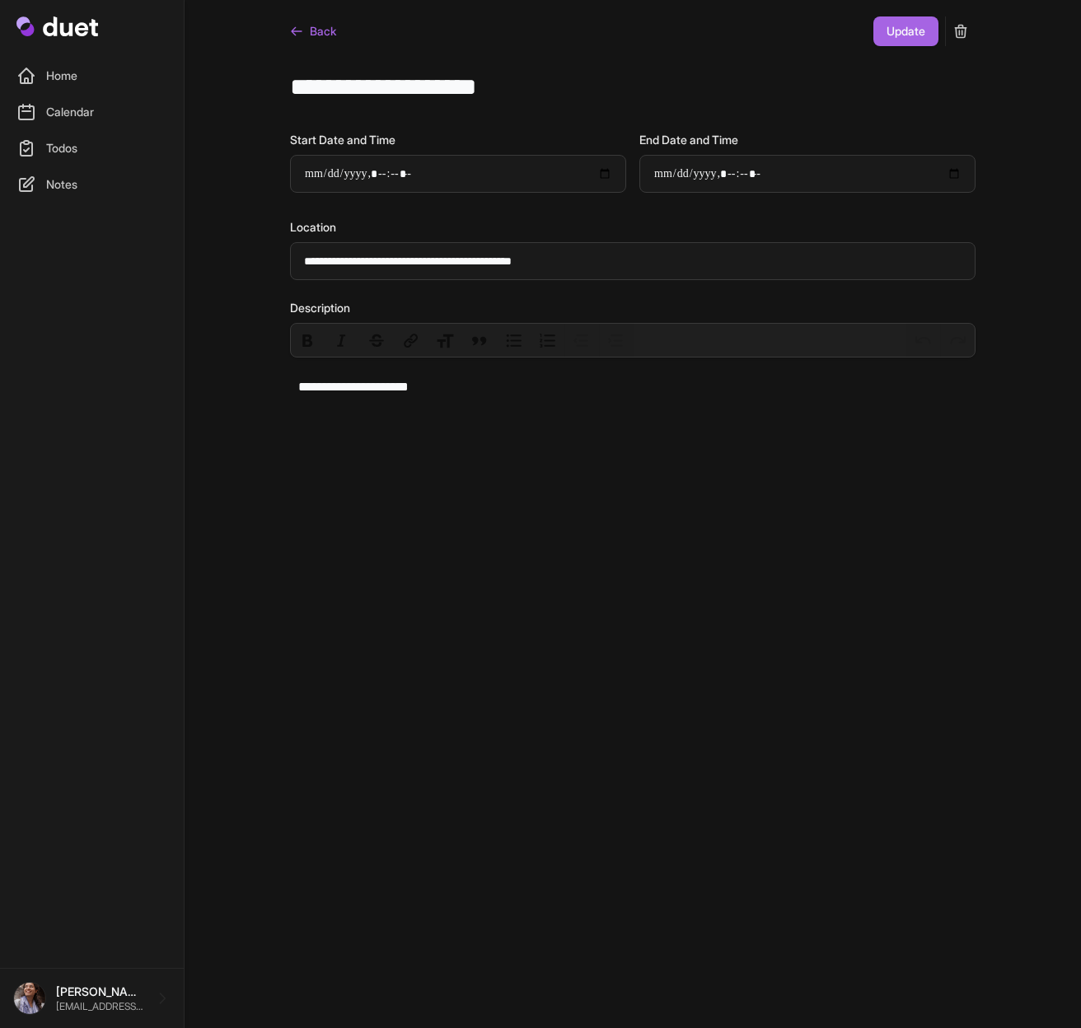
click at [967, 31] on icon "submit" at bounding box center [960, 31] width 16 height 16
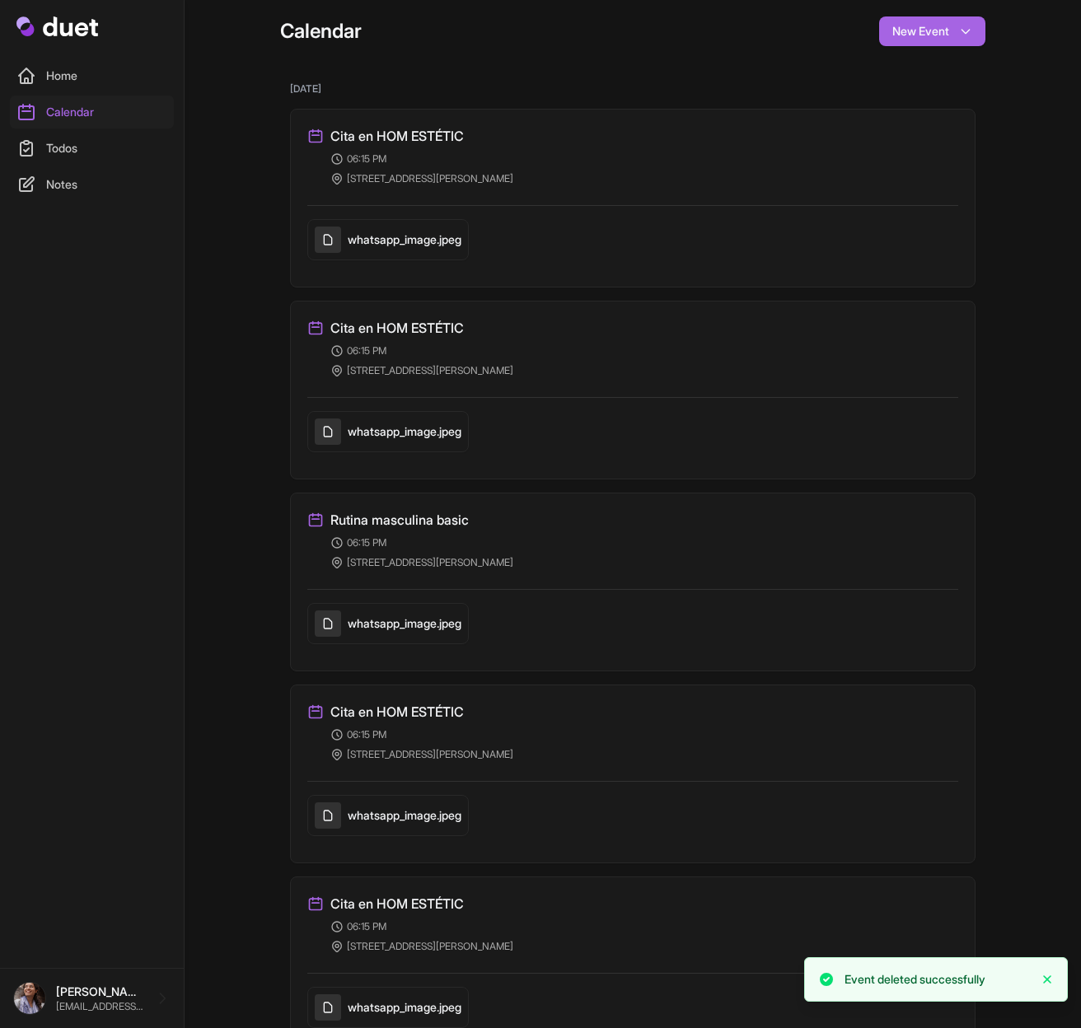
click at [417, 130] on h3 "Cita en HOM ESTÉTIC" at bounding box center [396, 136] width 133 height 20
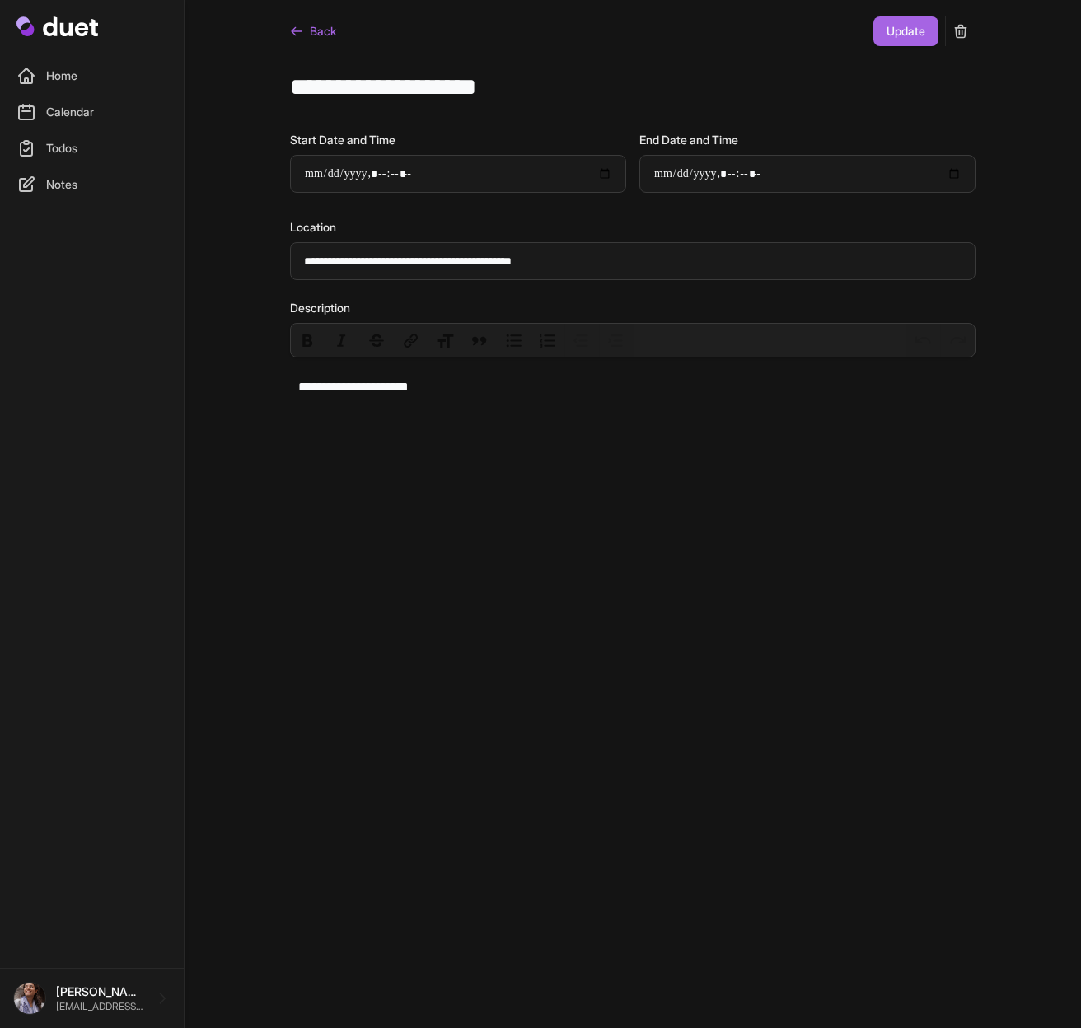
click at [953, 30] on icon "submit" at bounding box center [960, 31] width 16 height 16
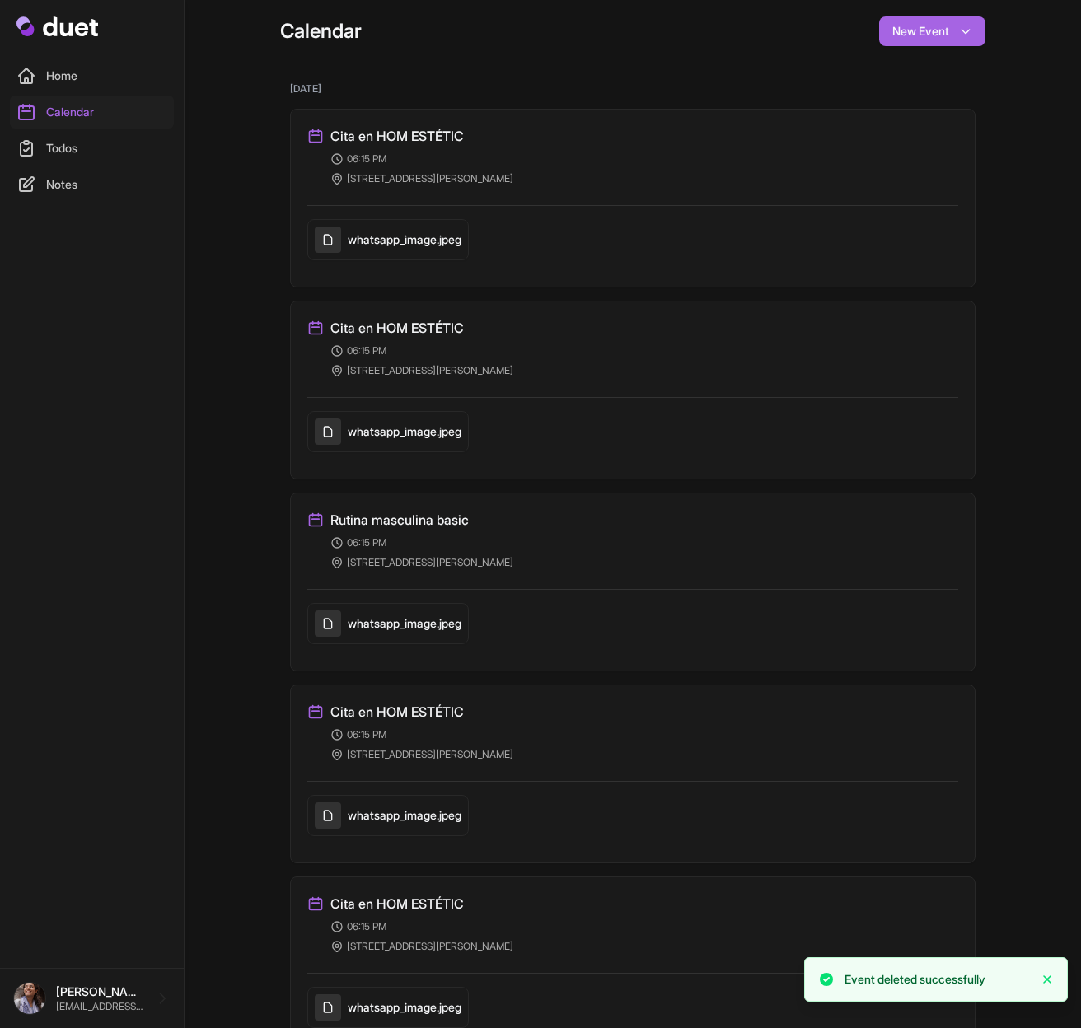
click at [414, 313] on div "Cita en HOM ESTÉTIC Created: 4 minutes ago 06:15 PM C/ General Diaz Porlier, 43…" at bounding box center [632, 390] width 685 height 179
click at [409, 322] on h3 "Cita en HOM ESTÉTIC" at bounding box center [396, 328] width 133 height 20
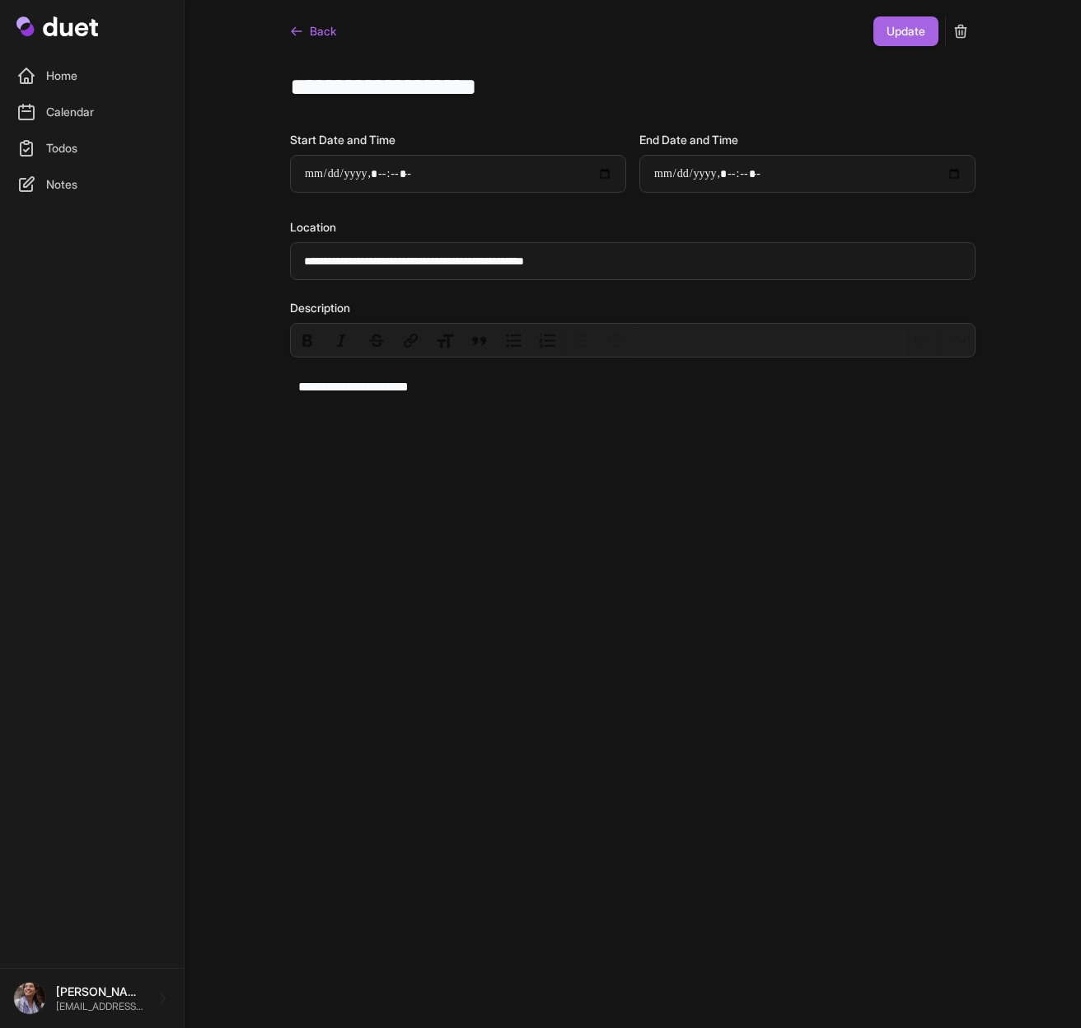
click at [969, 35] on button "submit" at bounding box center [961, 31] width 30 height 30
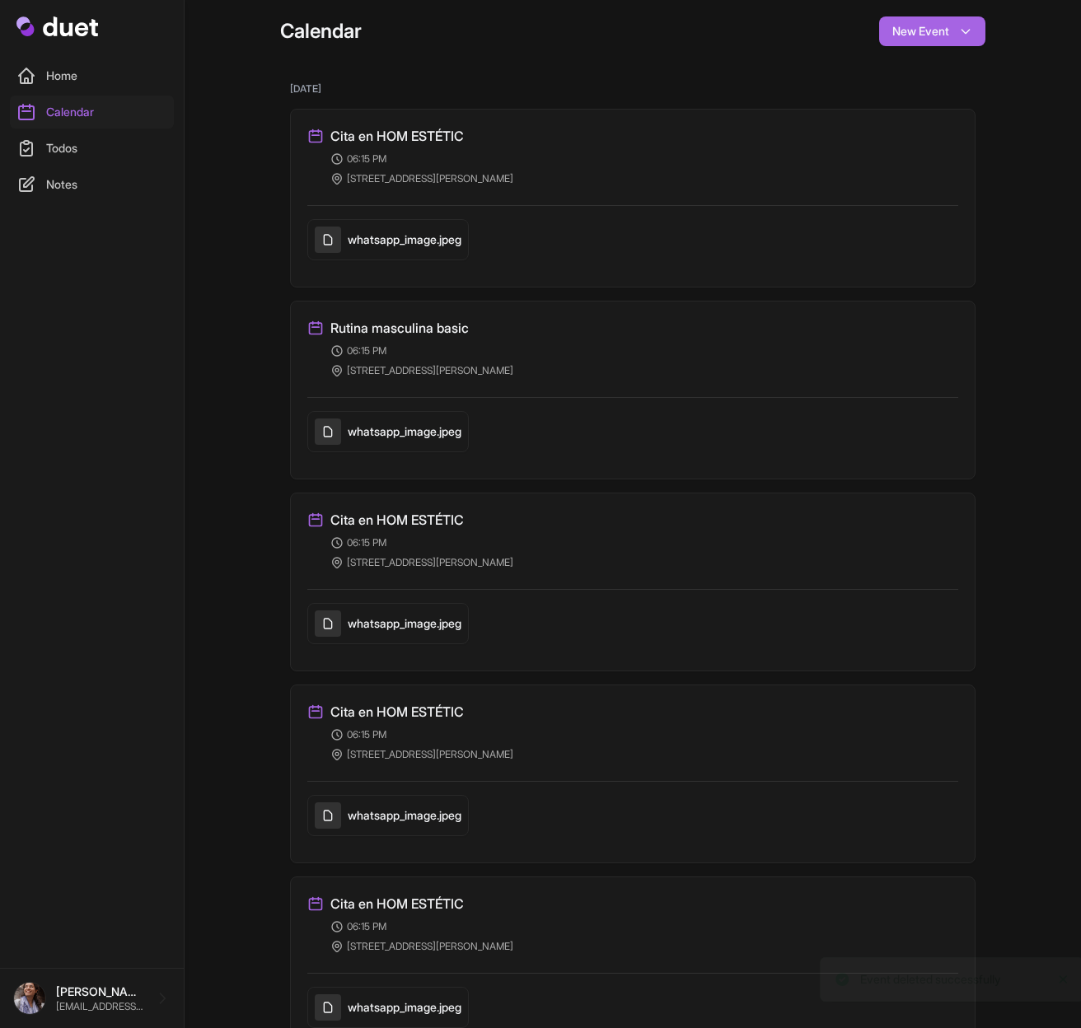
click at [461, 330] on h3 "Rutina masculina basic" at bounding box center [399, 328] width 138 height 20
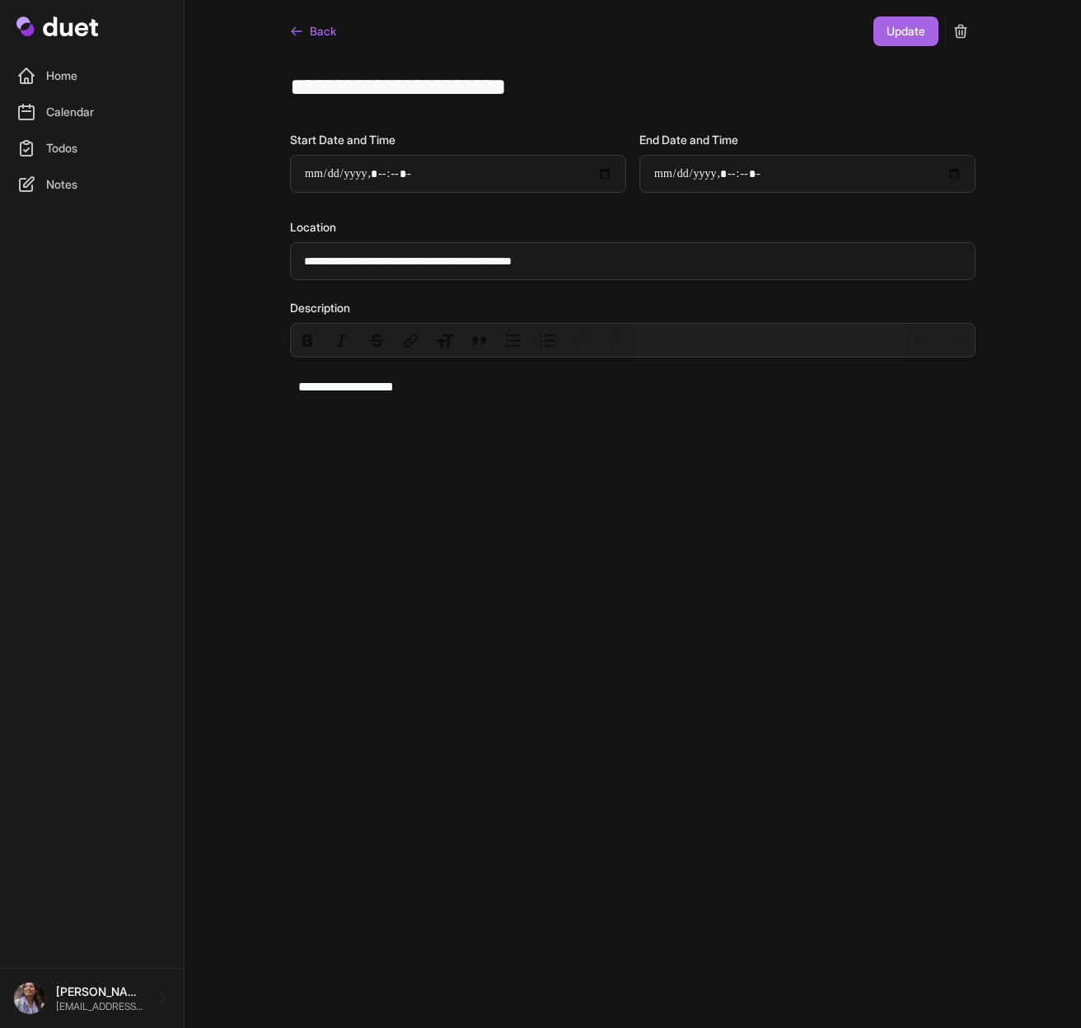
click at [963, 34] on icon "submit" at bounding box center [960, 31] width 16 height 16
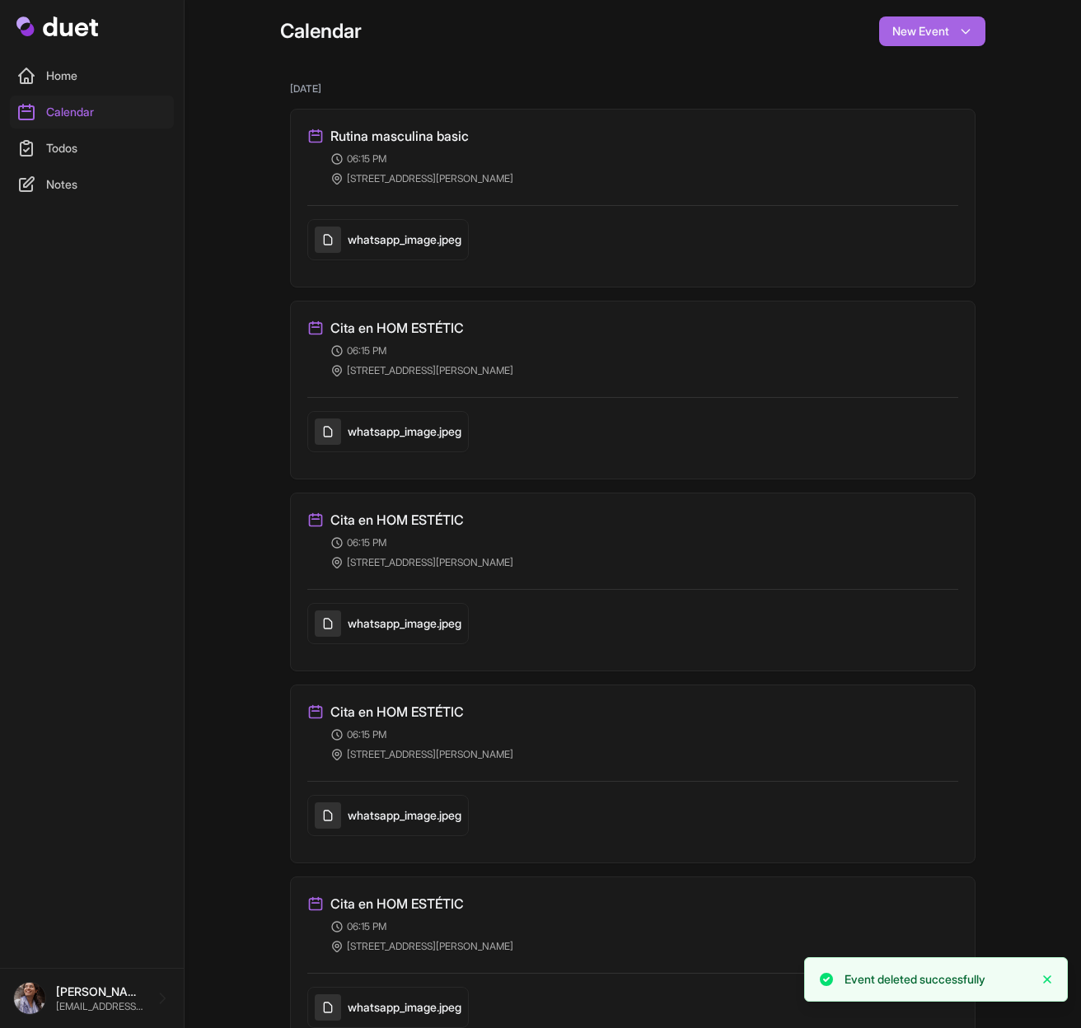
click at [489, 130] on div "Rutina masculina basic Created: 8 minutes ago" at bounding box center [632, 136] width 651 height 20
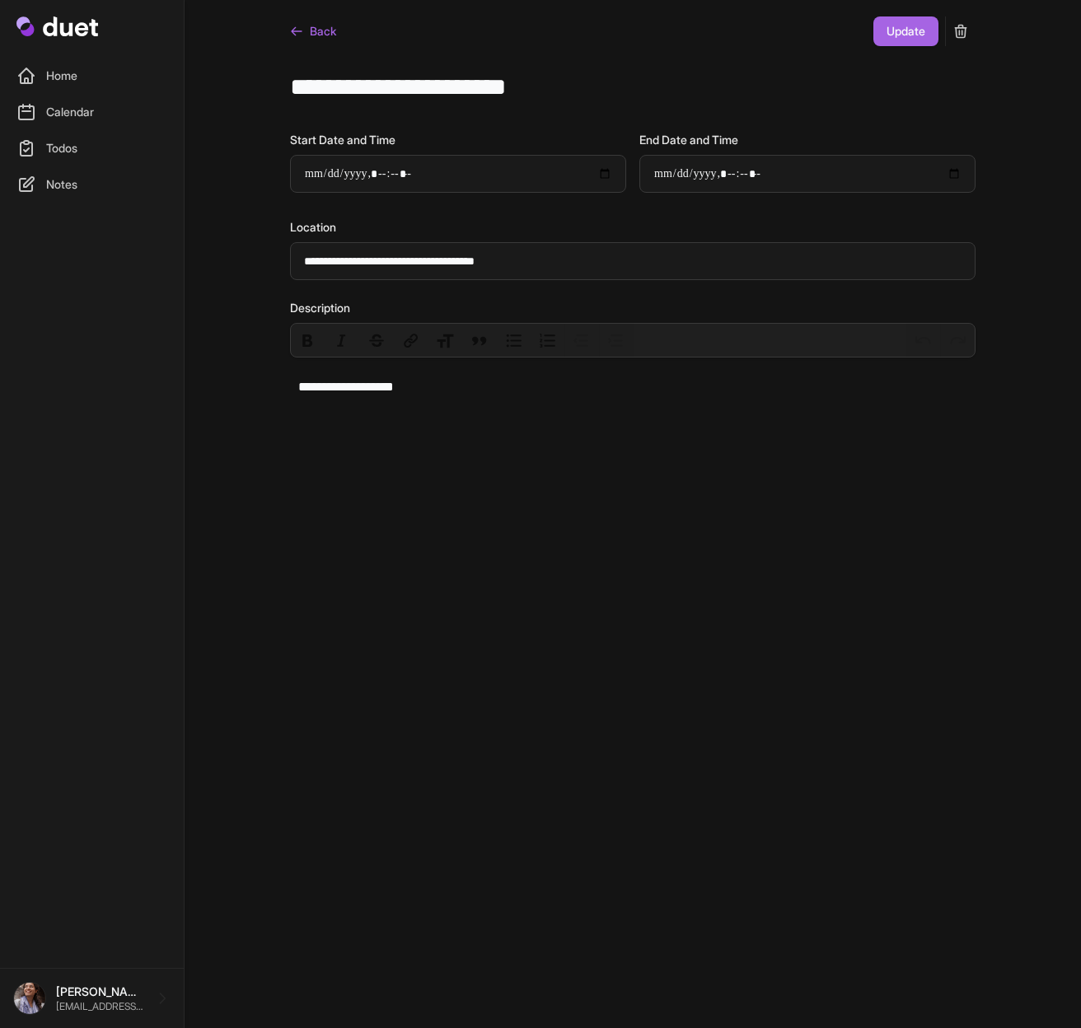
click at [965, 39] on icon "submit" at bounding box center [960, 31] width 16 height 16
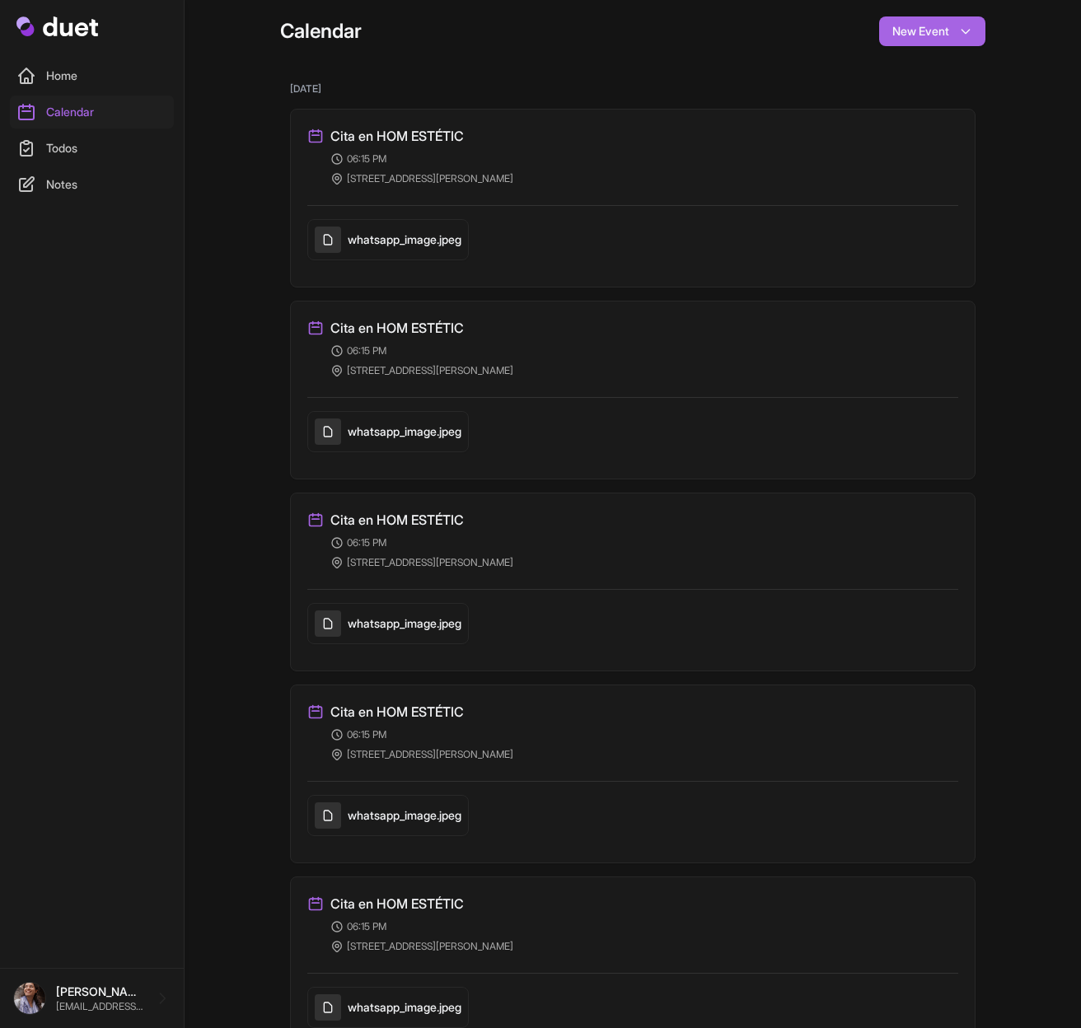
click at [431, 140] on h3 "Cita en HOM ESTÉTIC" at bounding box center [396, 136] width 133 height 20
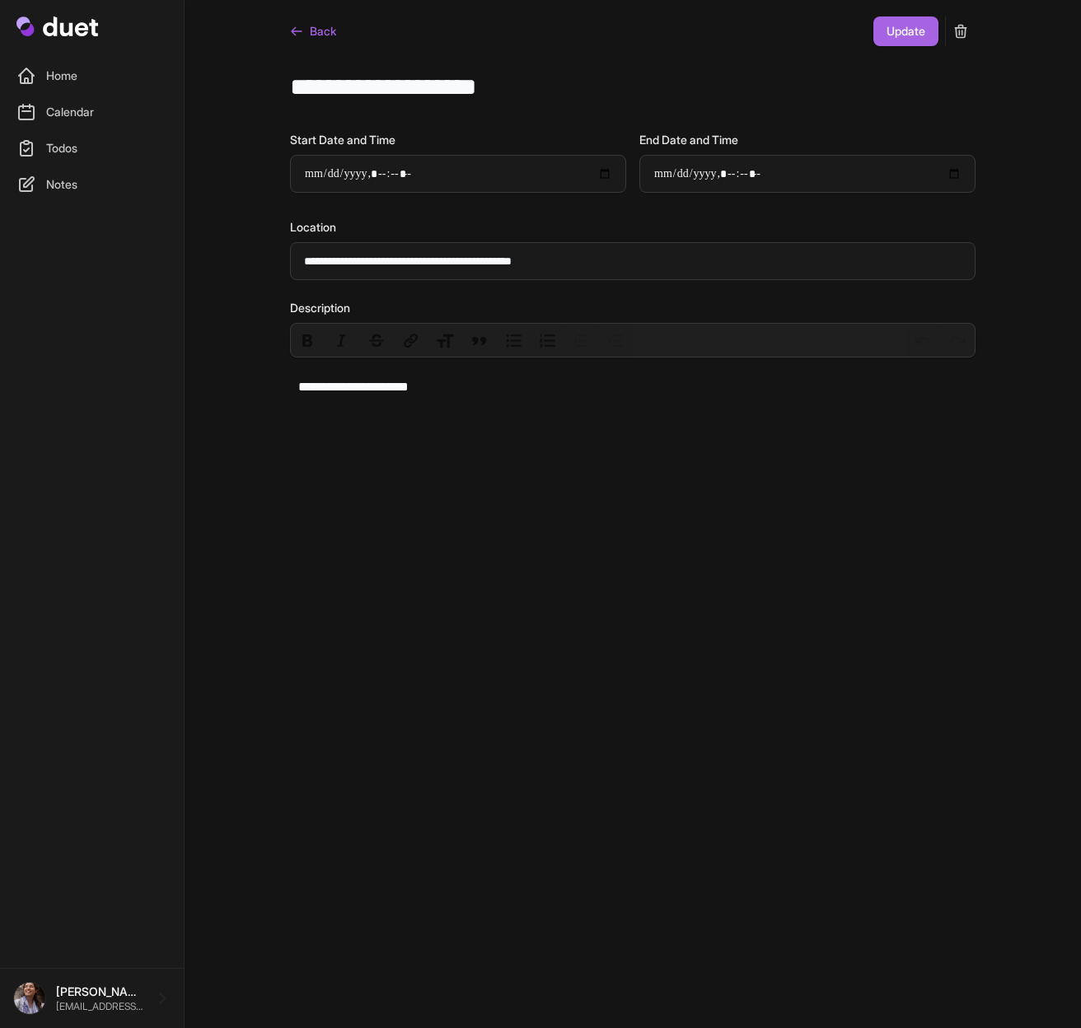
click at [970, 35] on button "submit" at bounding box center [961, 31] width 30 height 30
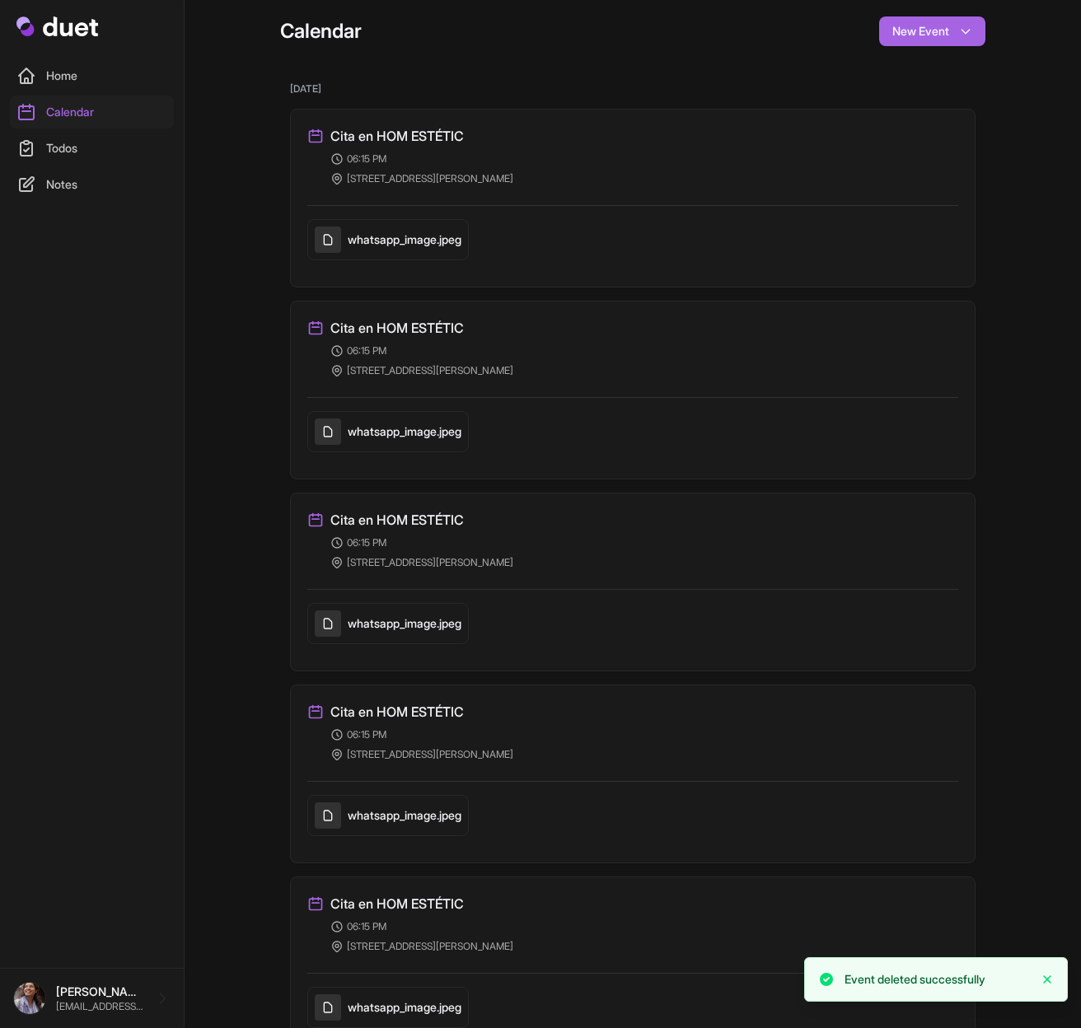
click at [414, 140] on h3 "Cita en HOM ESTÉTIC" at bounding box center [396, 136] width 133 height 20
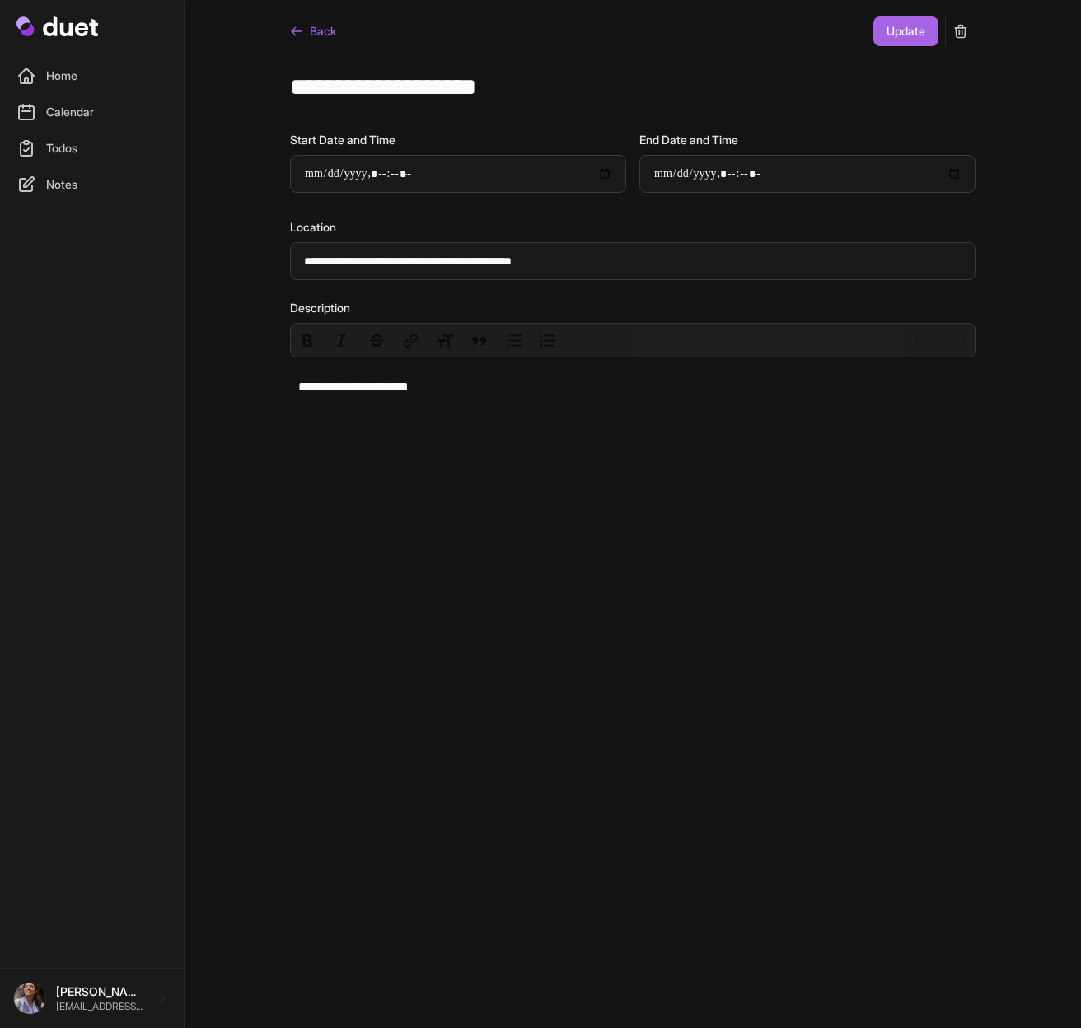
click at [959, 34] on icon "submit" at bounding box center [960, 32] width 11 height 12
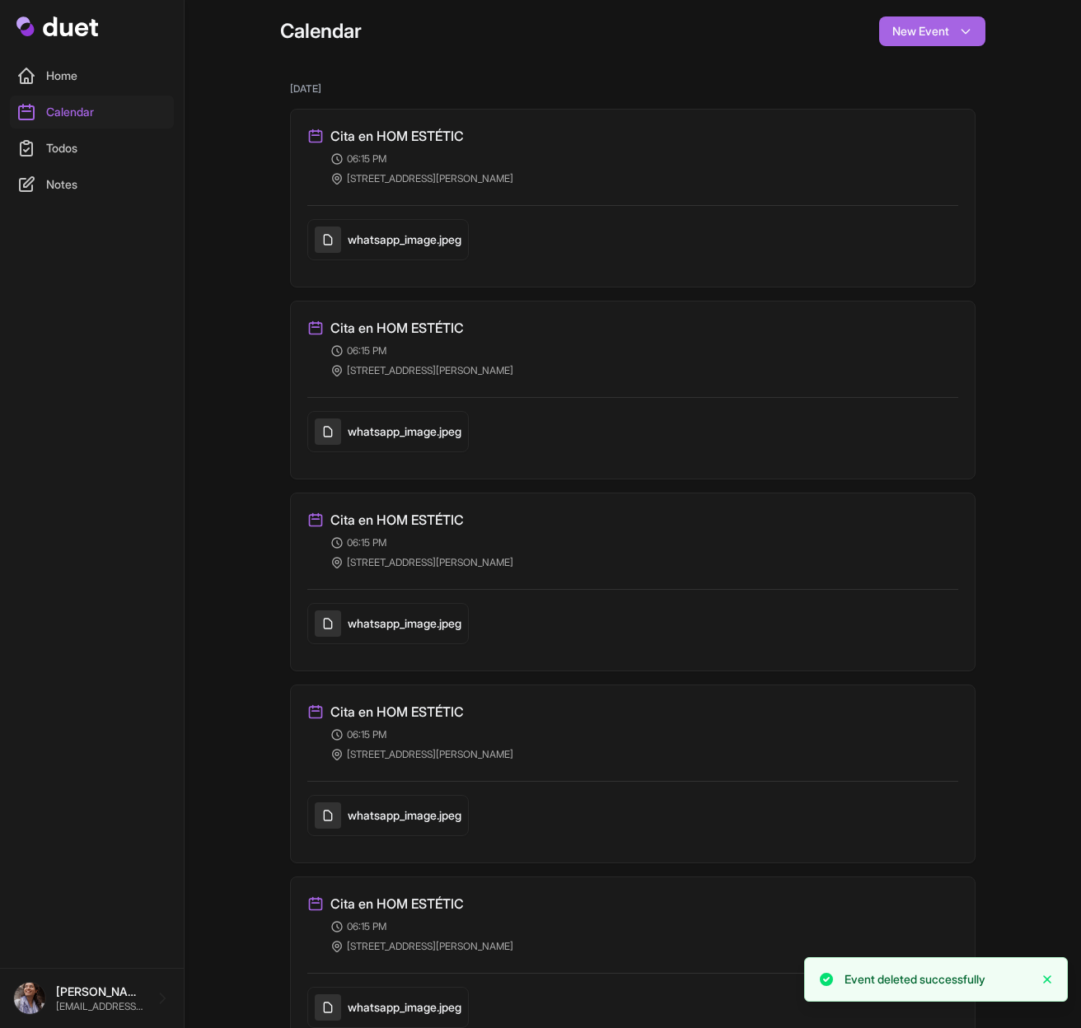
click at [427, 138] on h3 "Cita en HOM ESTÉTIC" at bounding box center [396, 136] width 133 height 20
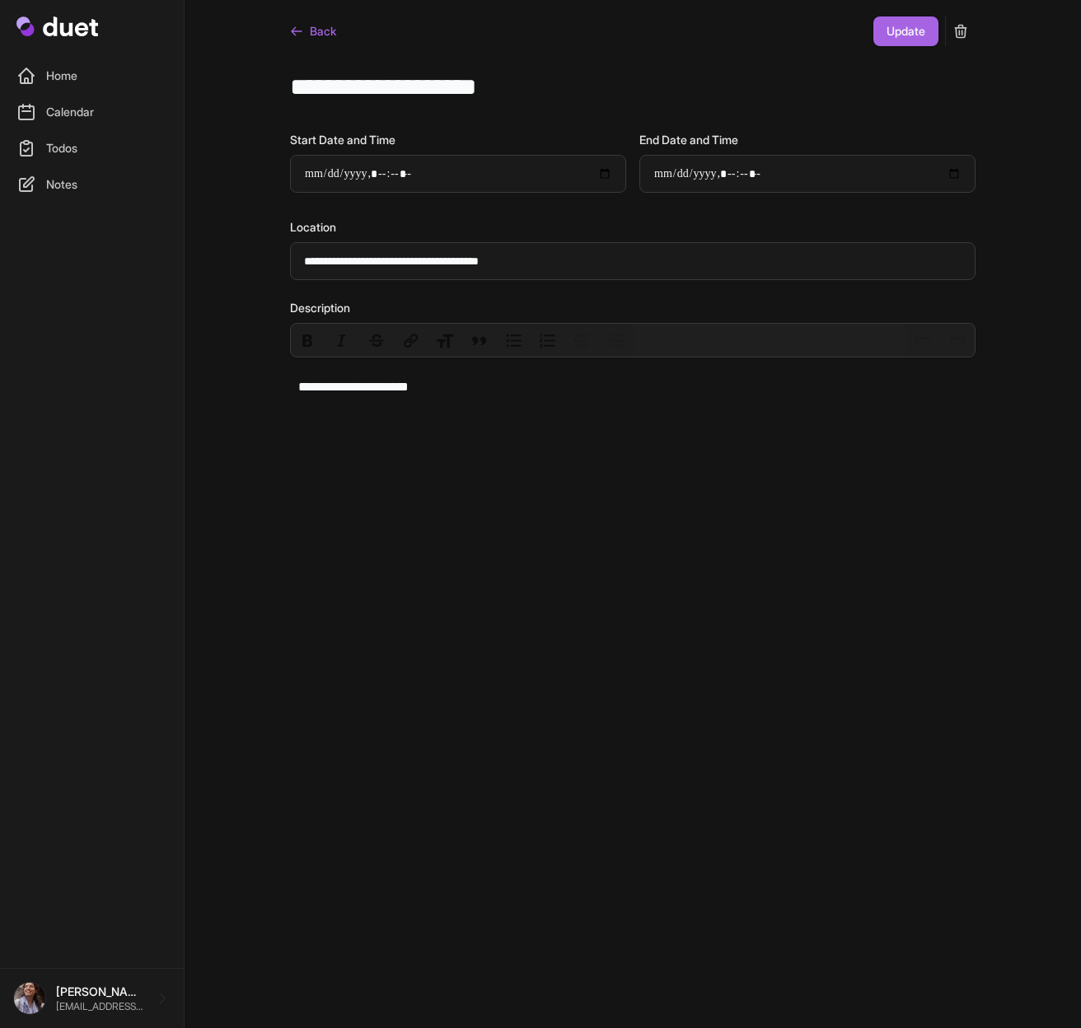
click at [979, 35] on div "**********" at bounding box center [633, 211] width 738 height 423
click at [968, 36] on icon "submit" at bounding box center [960, 31] width 16 height 16
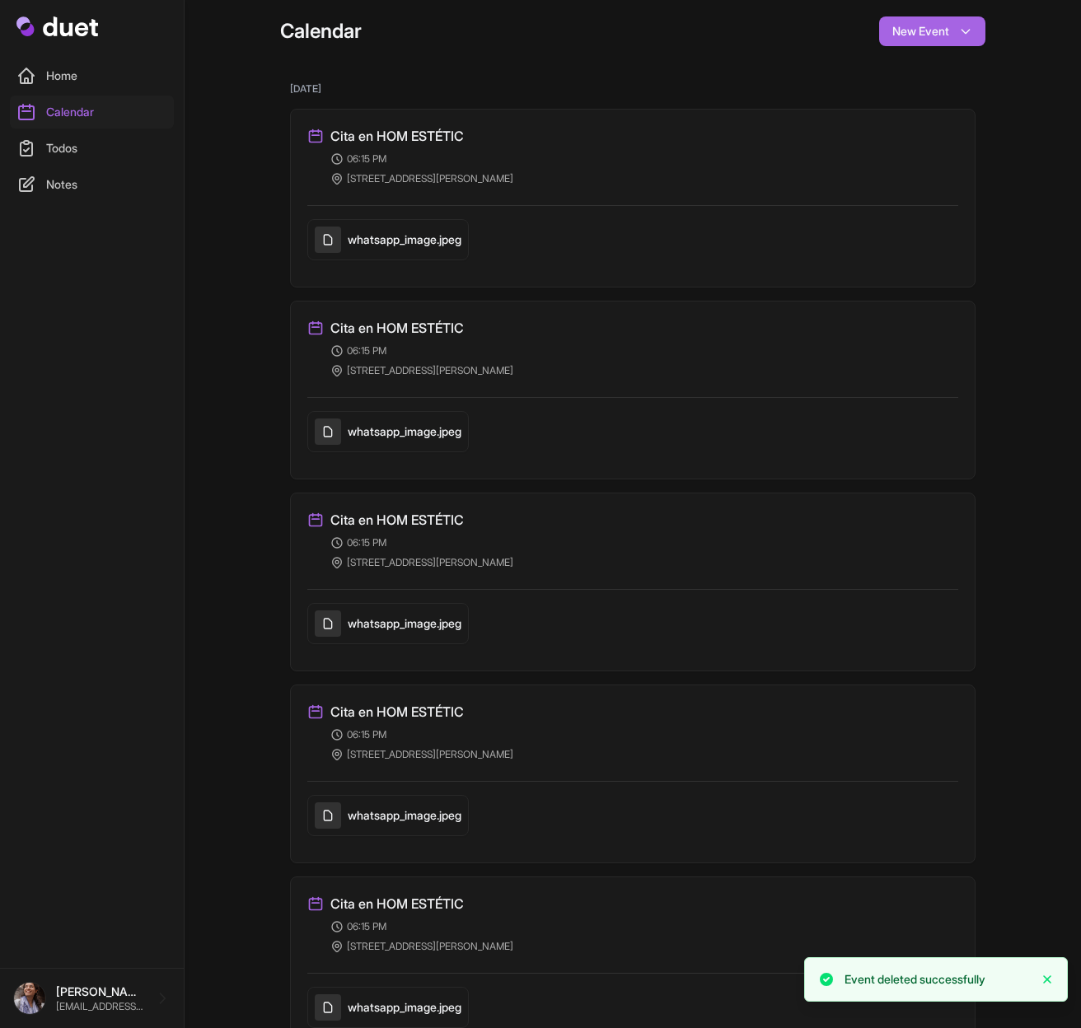
click at [379, 143] on h3 "Cita en HOM ESTÉTIC" at bounding box center [396, 136] width 133 height 20
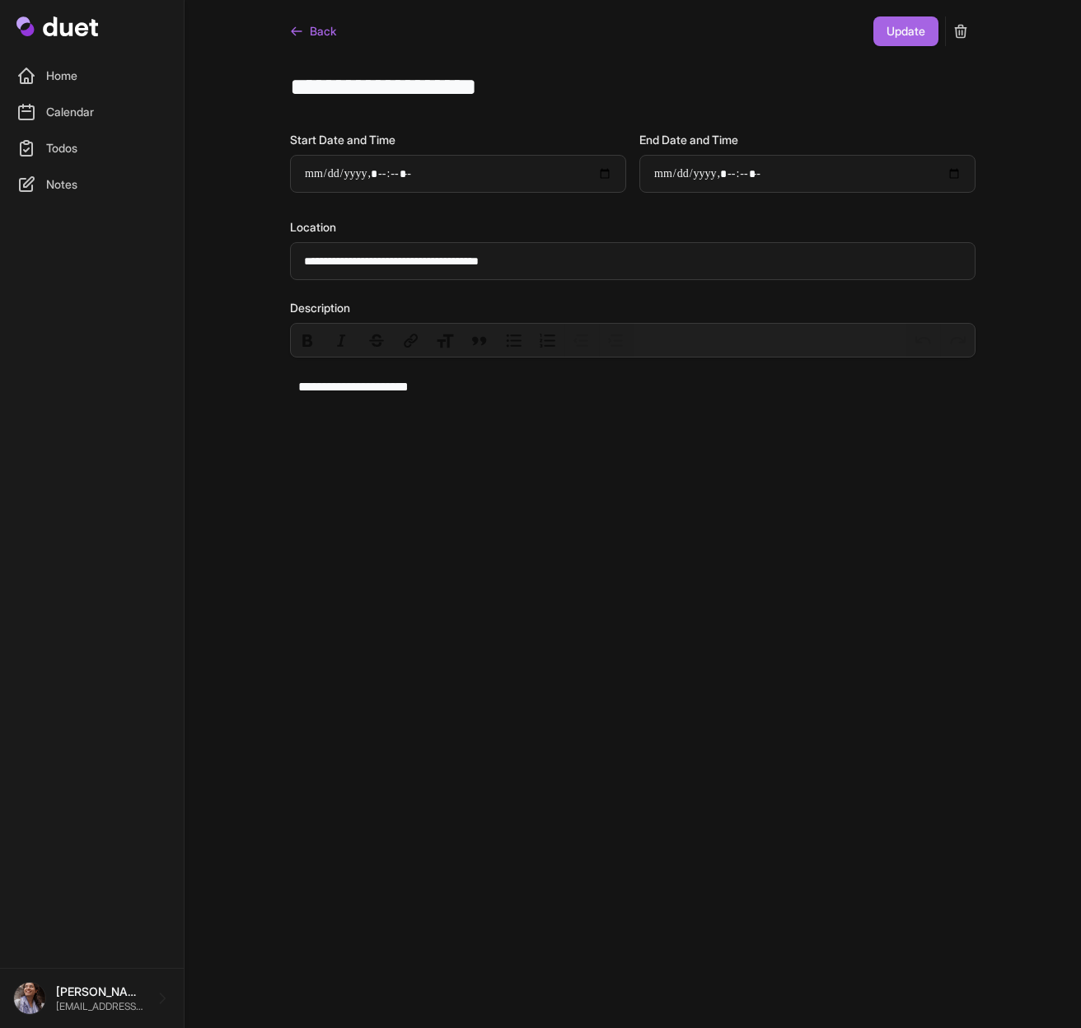
click at [959, 40] on button "submit" at bounding box center [961, 31] width 30 height 30
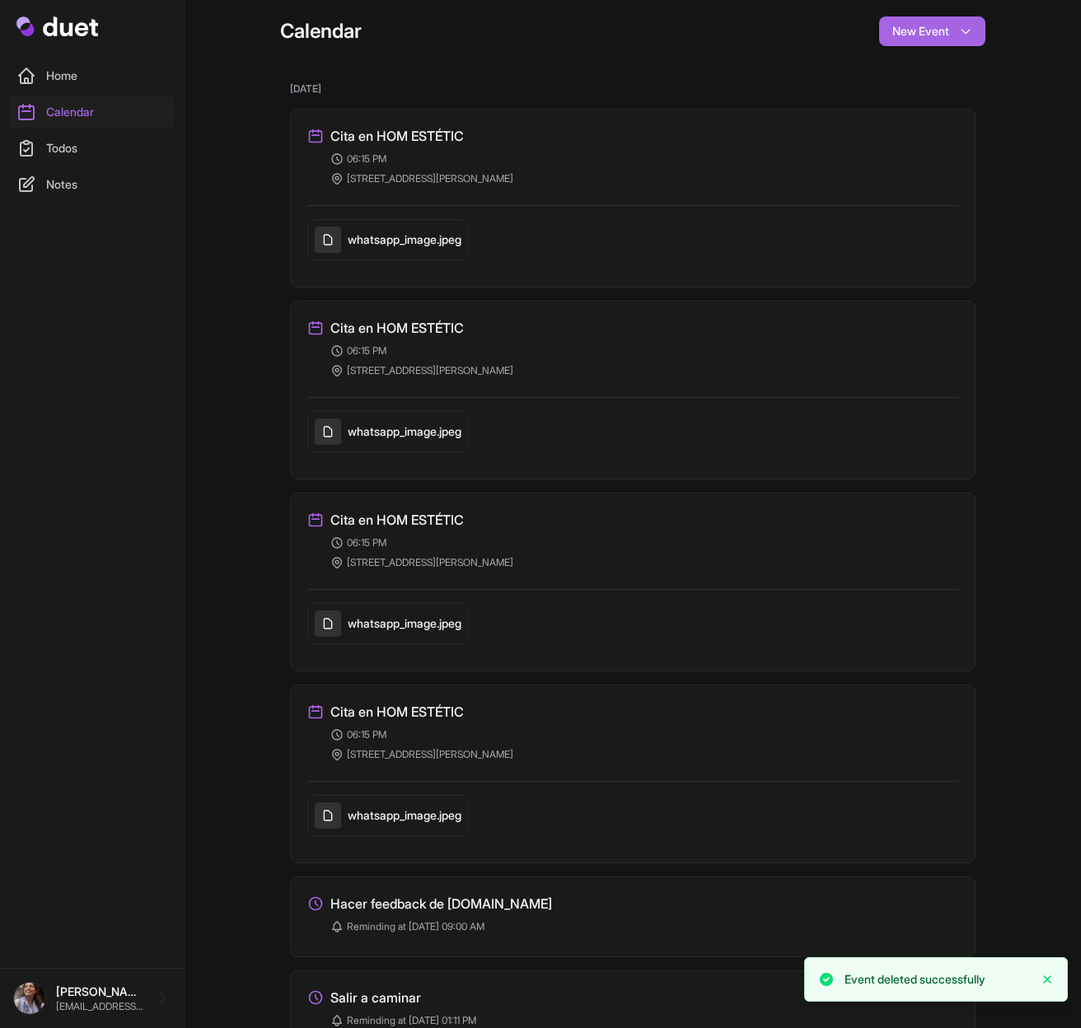
click at [455, 130] on h3 "Cita en HOM ESTÉTIC" at bounding box center [396, 136] width 133 height 20
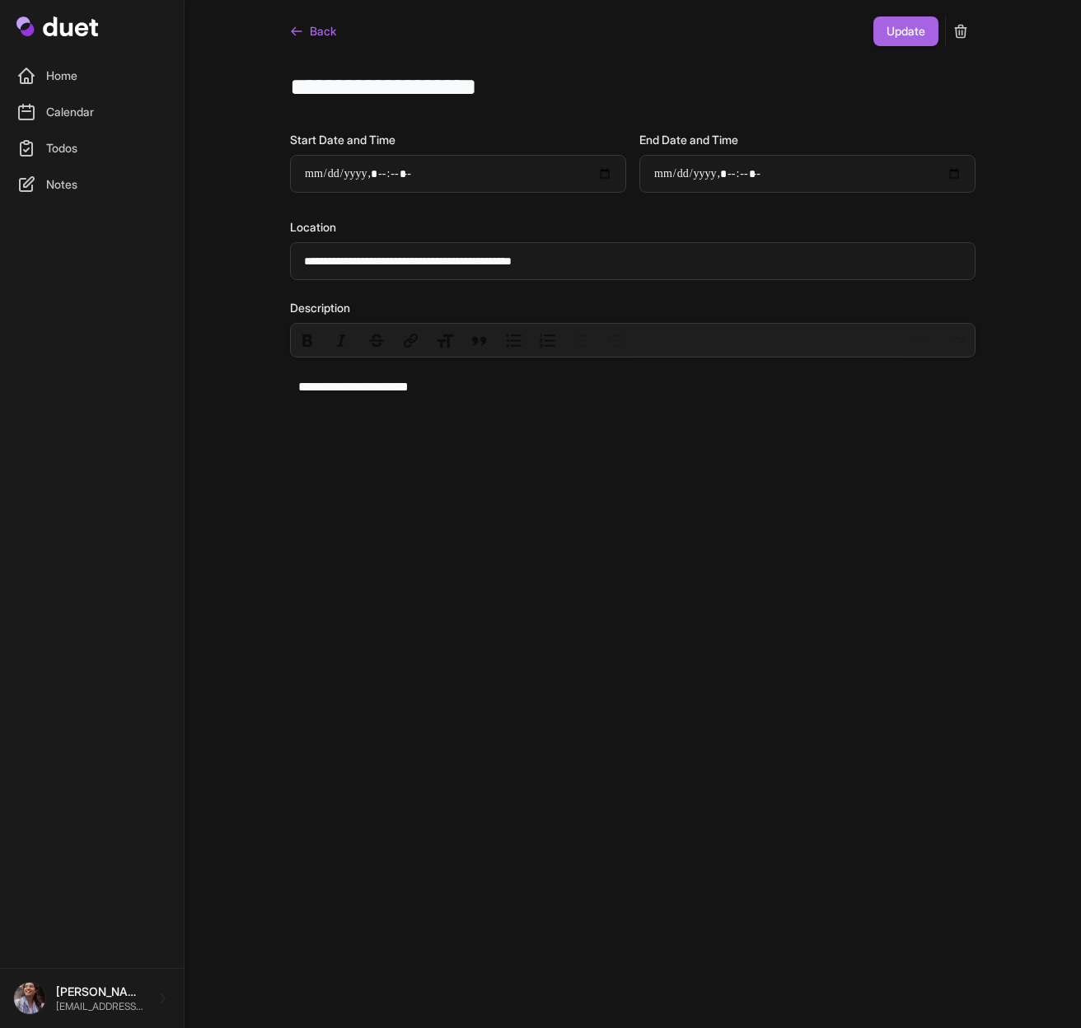
click at [952, 39] on icon "submit" at bounding box center [960, 31] width 16 height 16
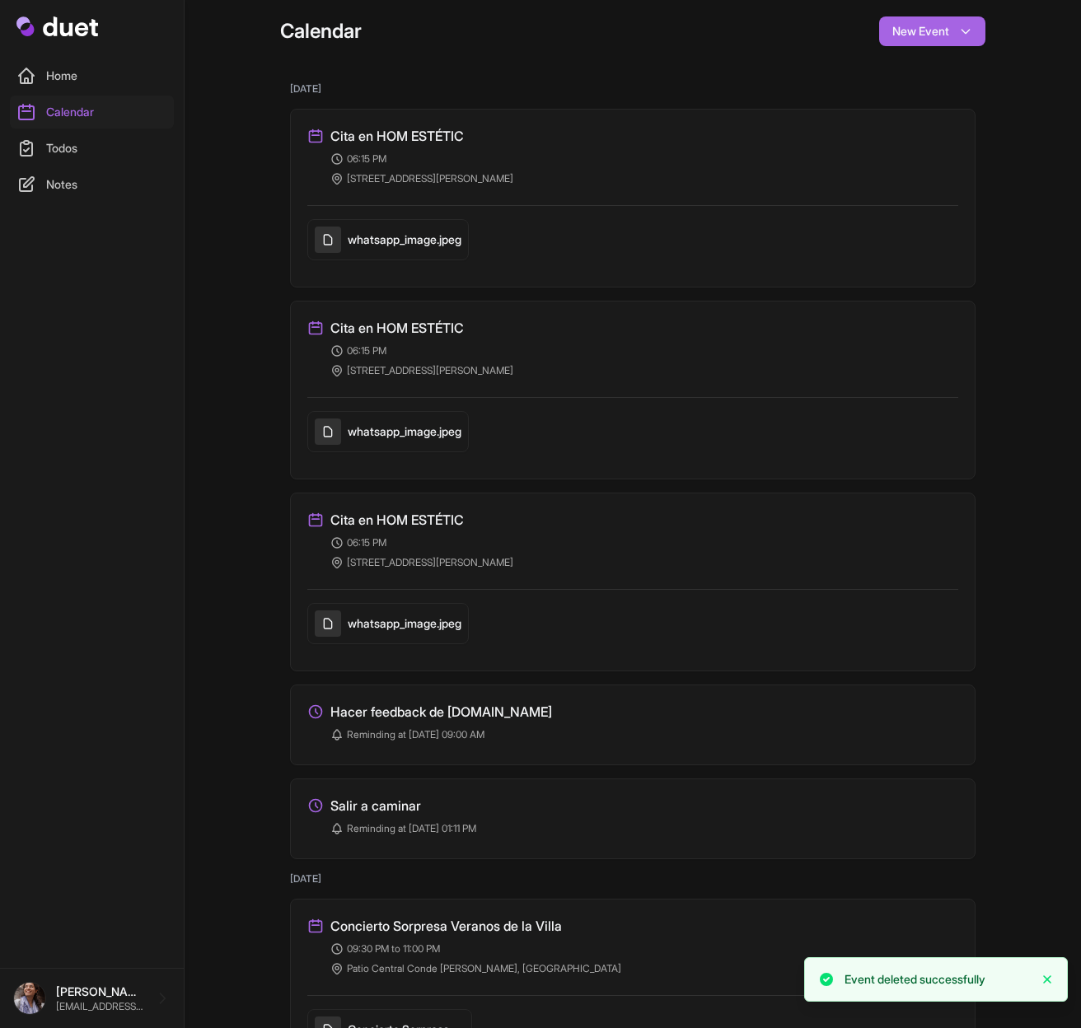
click at [385, 142] on h3 "Cita en HOM ESTÉTIC" at bounding box center [396, 136] width 133 height 20
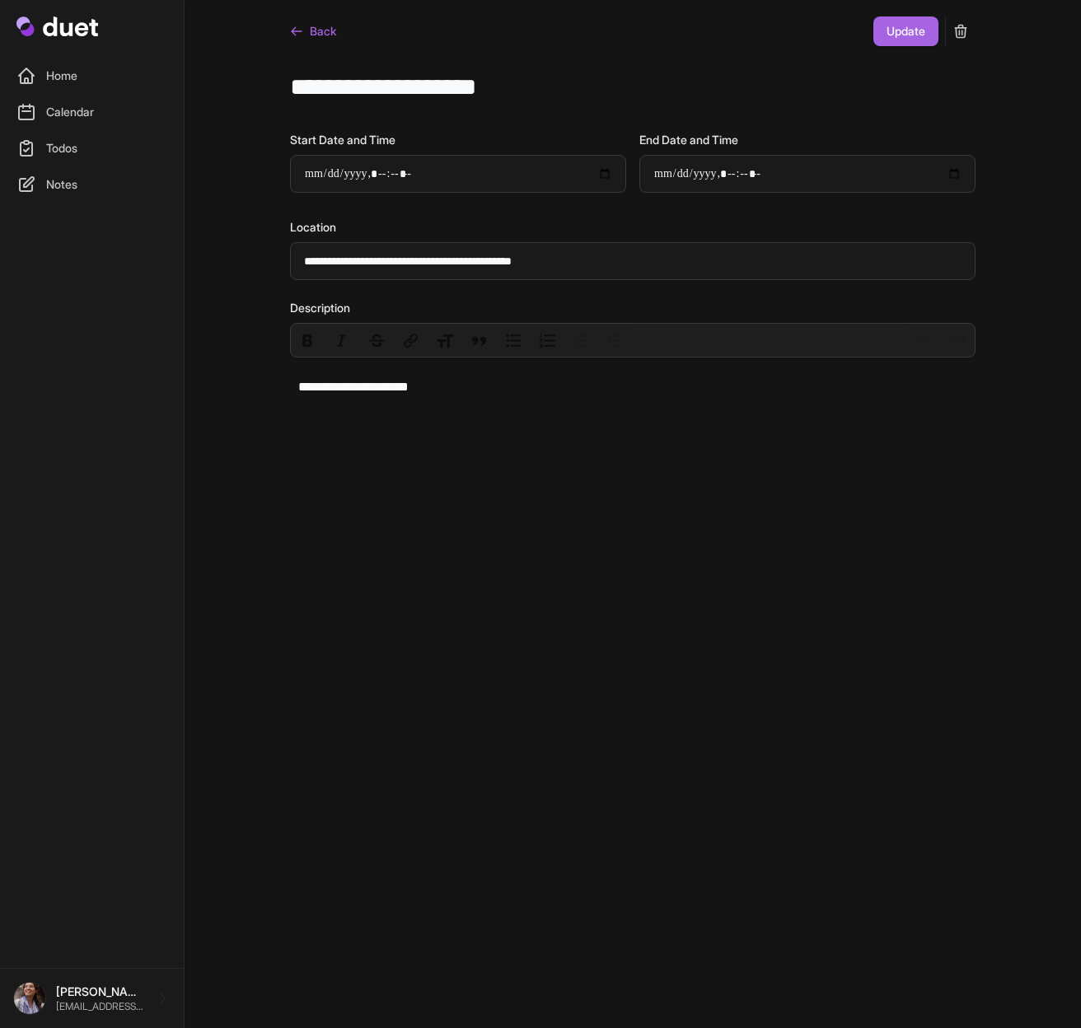
click at [971, 31] on button "submit" at bounding box center [961, 31] width 30 height 30
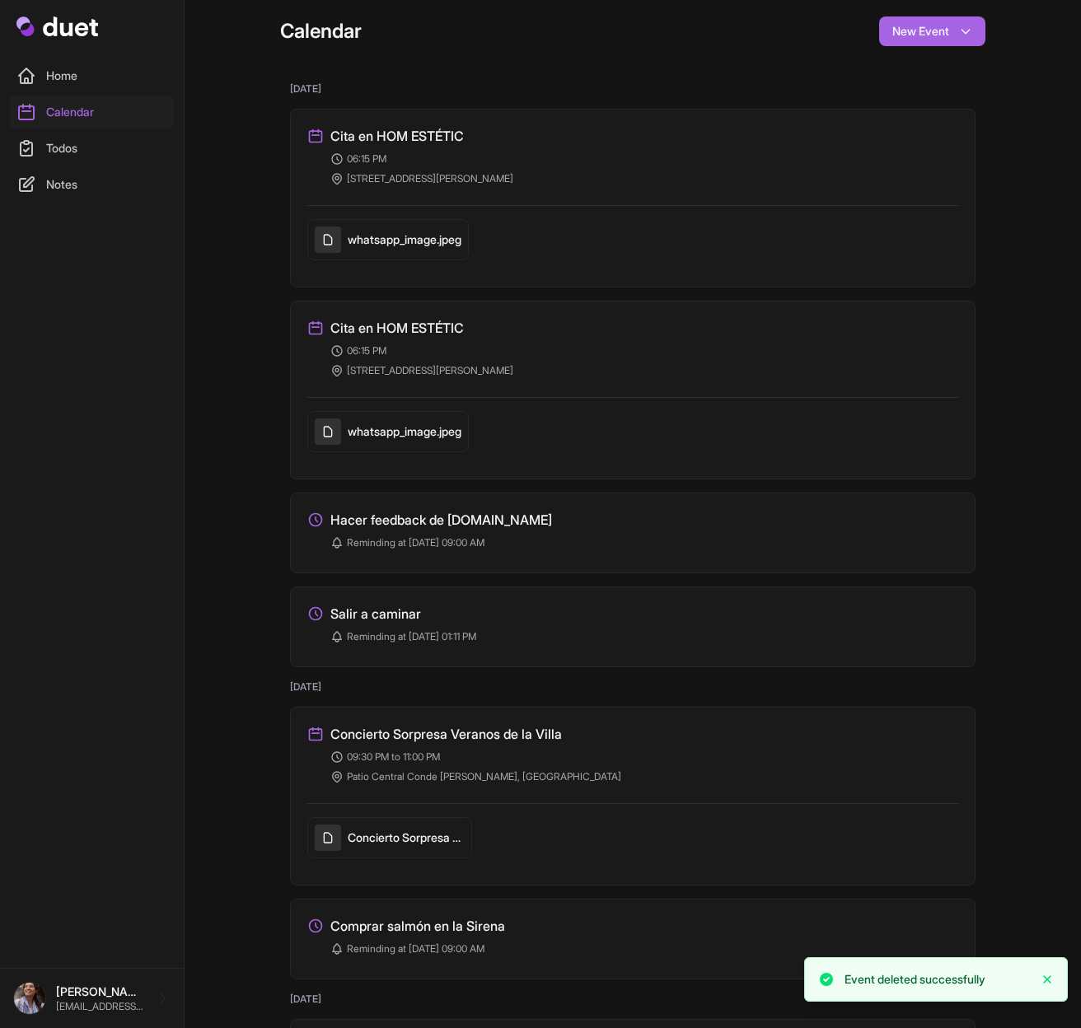
click at [409, 133] on h3 "Cita en HOM ESTÉTIC" at bounding box center [396, 136] width 133 height 20
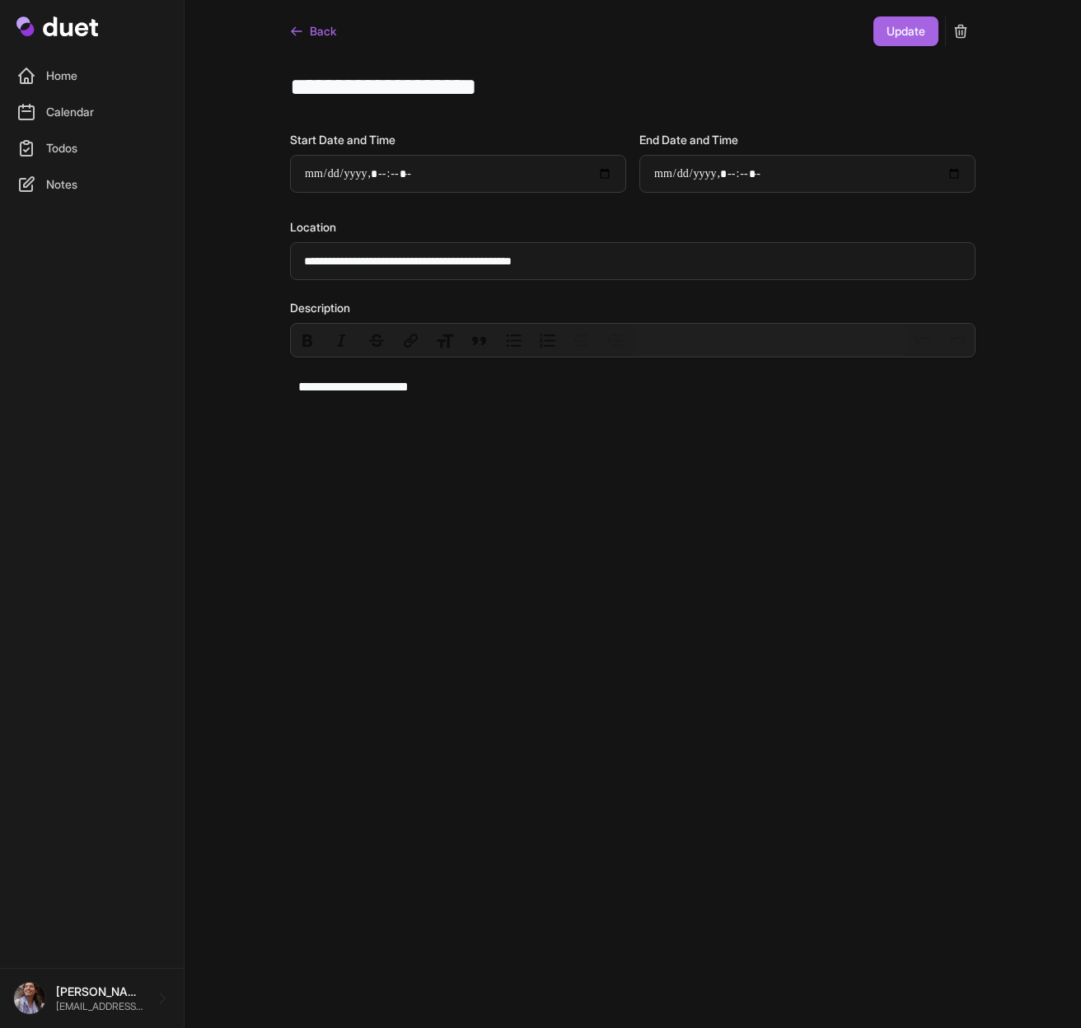
click at [959, 26] on icon "submit" at bounding box center [960, 31] width 16 height 16
